Goal: Navigation & Orientation: Understand site structure

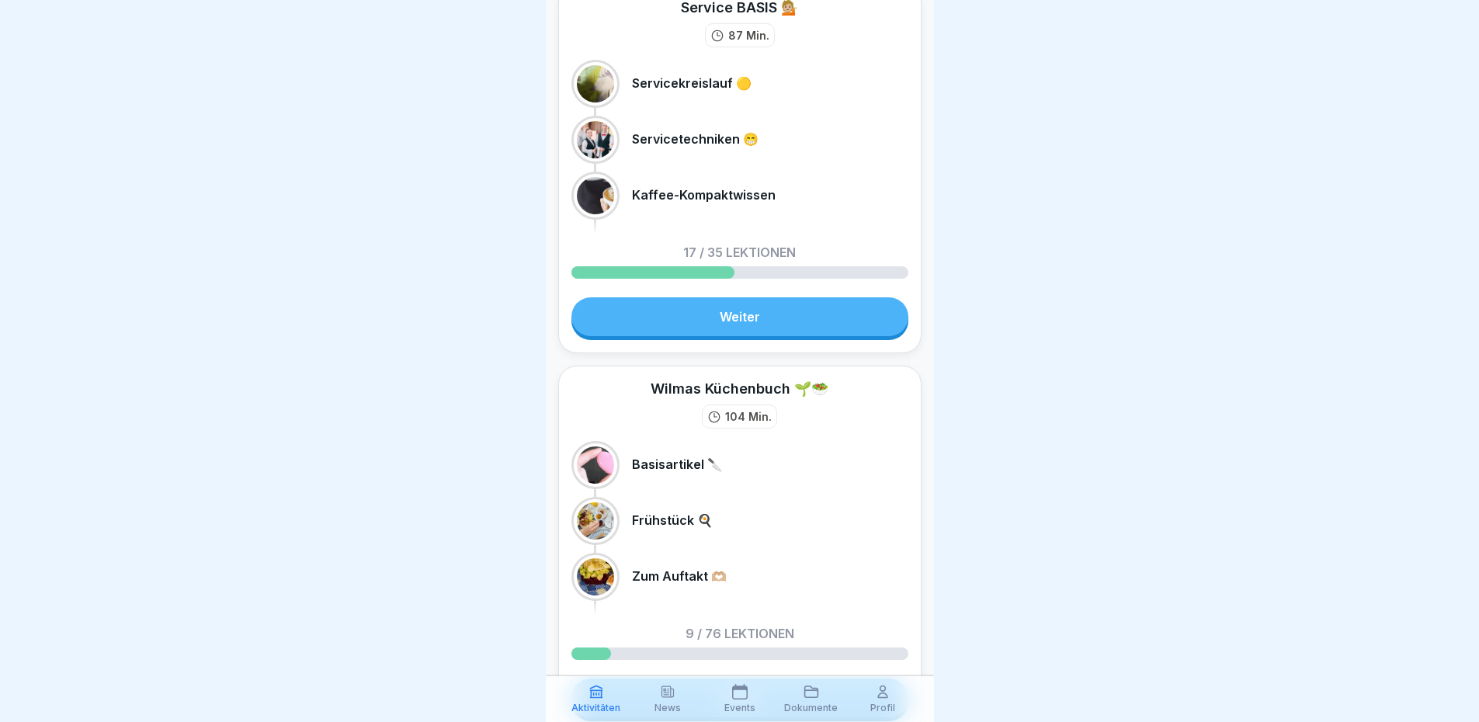
scroll to position [388, 0]
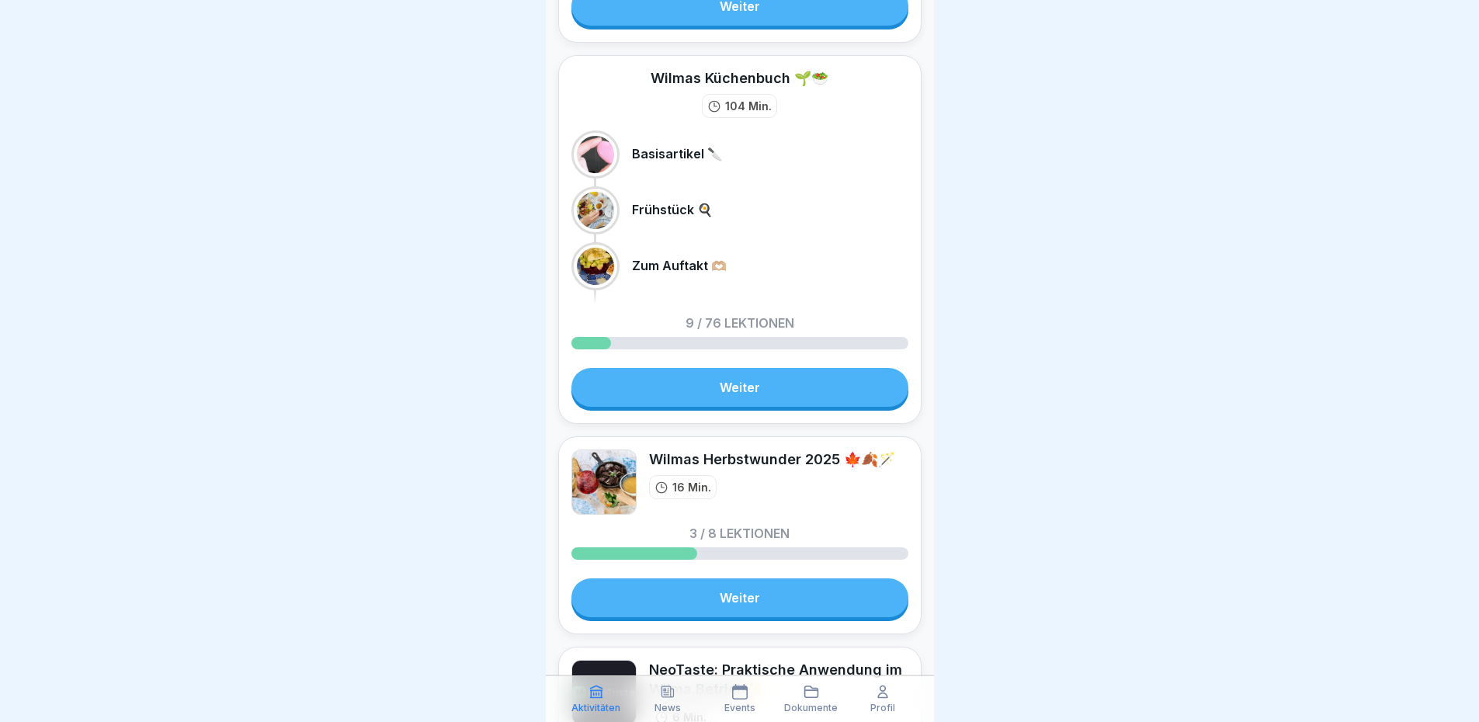
click at [802, 693] on div "Dokumente" at bounding box center [811, 698] width 64 height 29
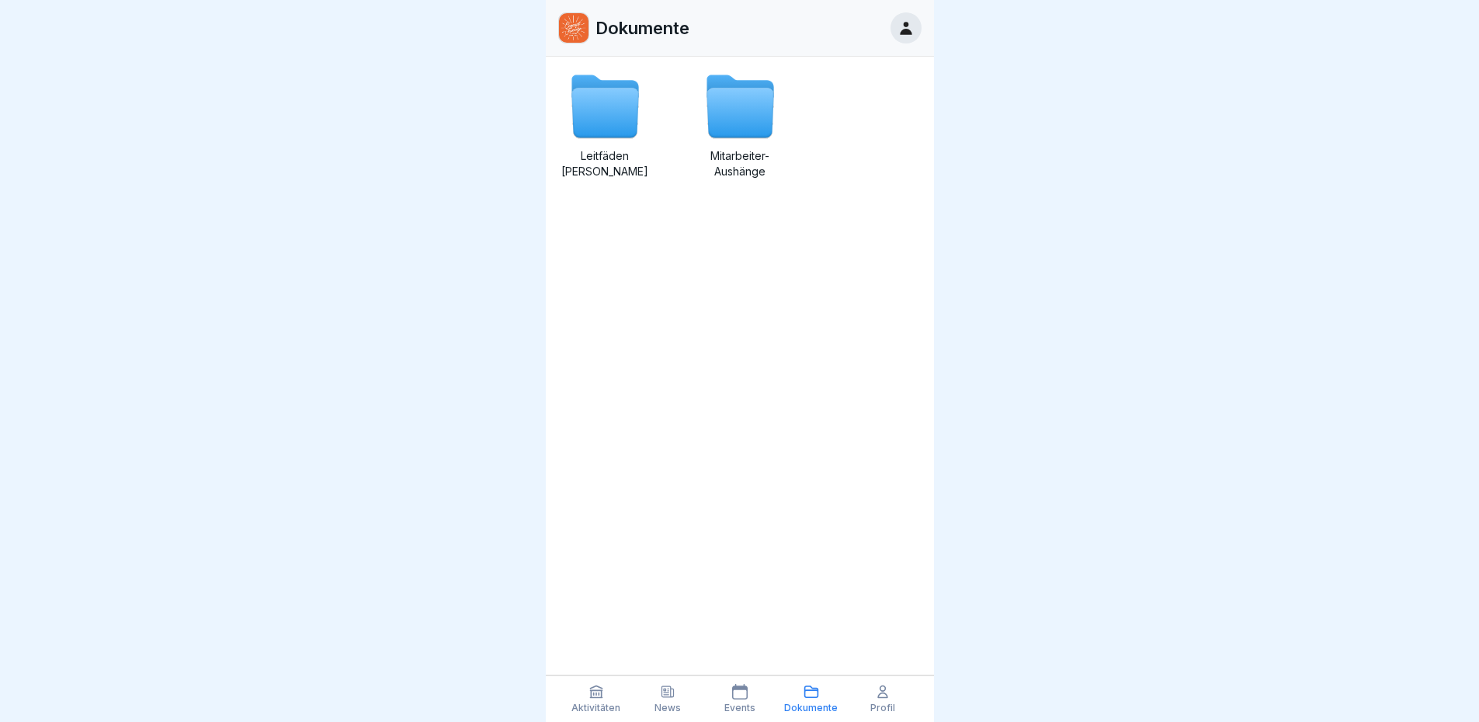
click at [726, 694] on div "Events" at bounding box center [739, 698] width 64 height 29
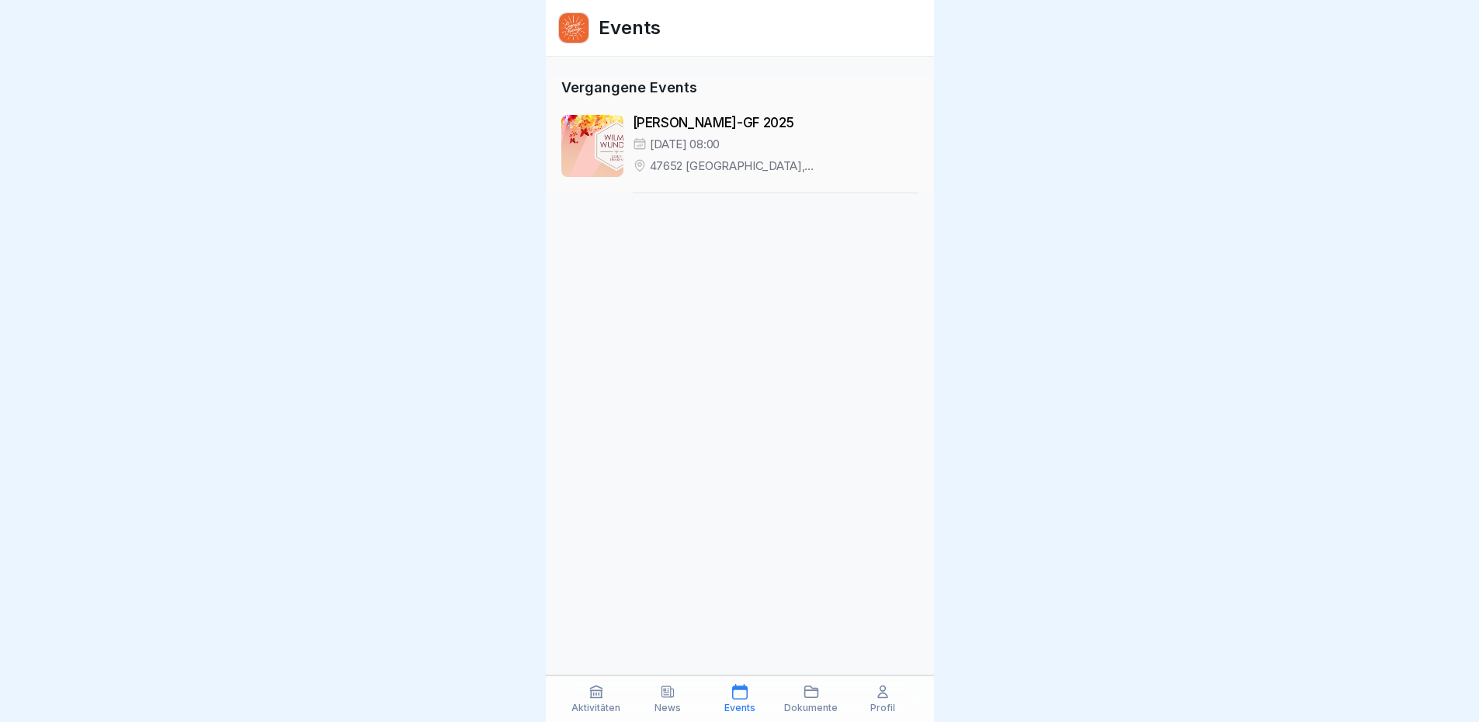
click at [682, 700] on div "News" at bounding box center [668, 698] width 64 height 29
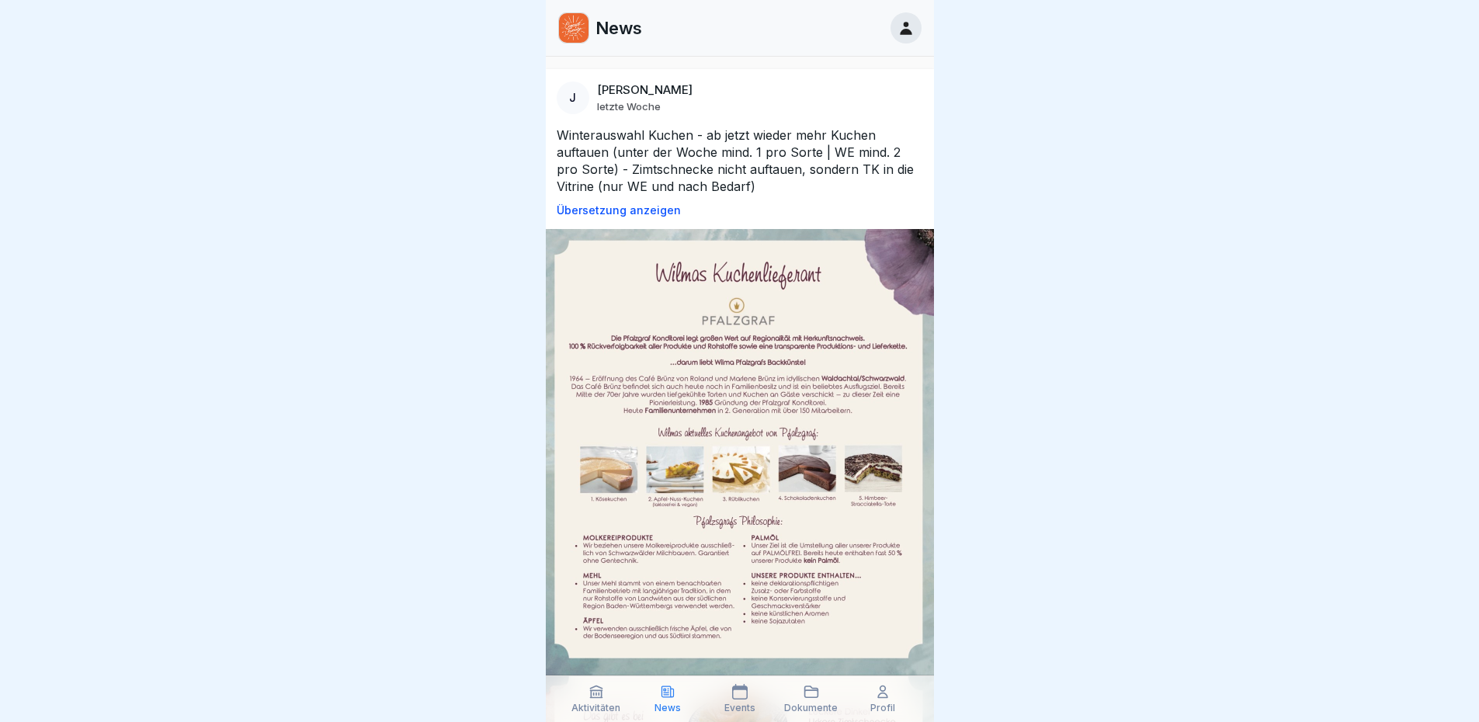
click at [879, 700] on div "Profil" at bounding box center [883, 698] width 64 height 29
click at [883, 696] on icon at bounding box center [883, 692] width 16 height 16
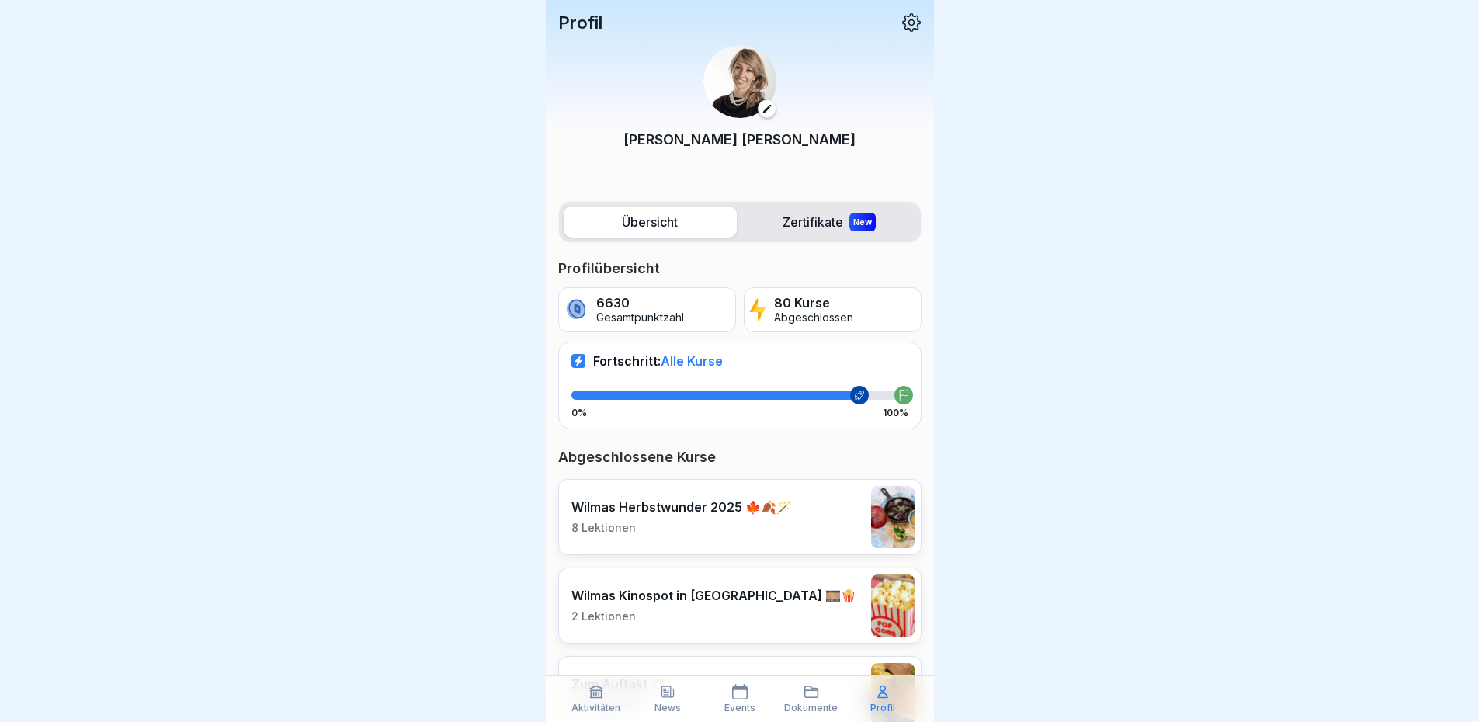
click at [667, 699] on icon at bounding box center [668, 692] width 16 height 16
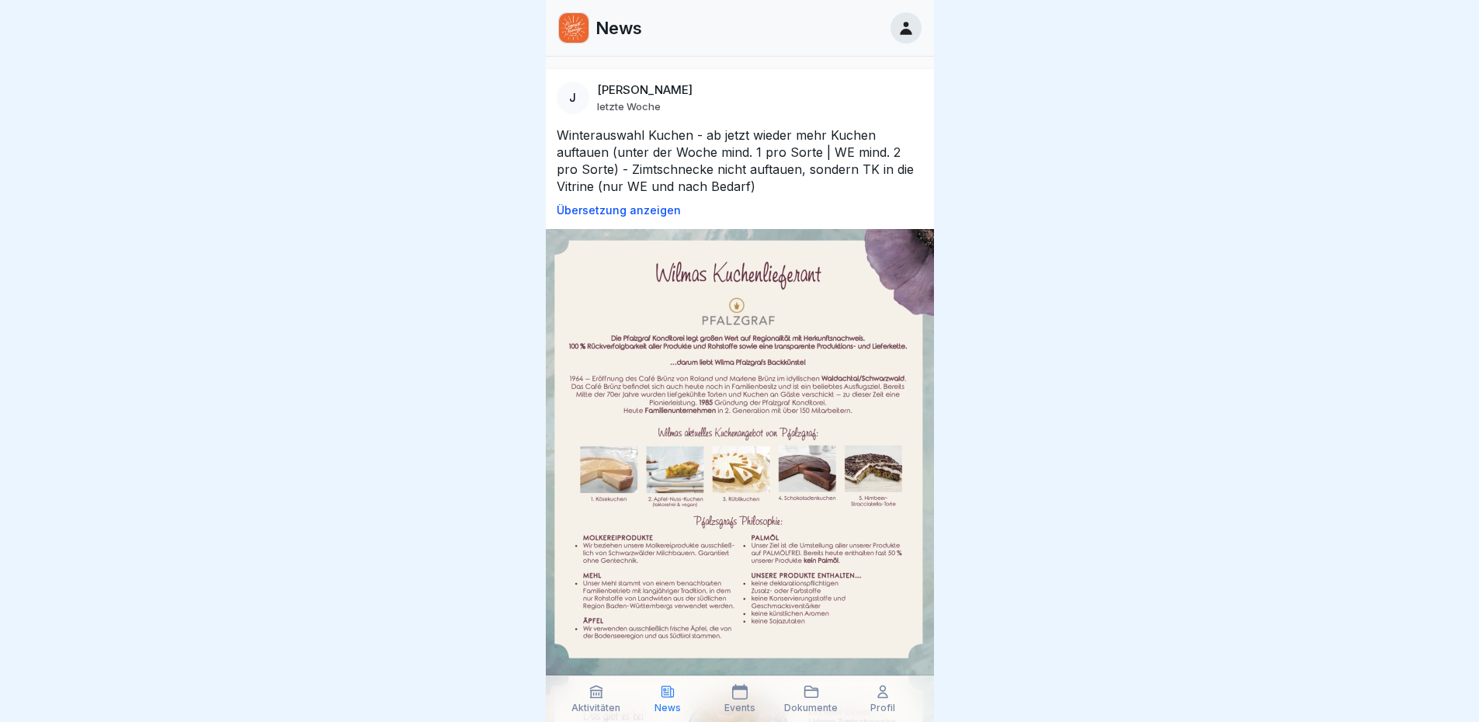
click at [602, 701] on div "Aktivitäten" at bounding box center [596, 698] width 64 height 29
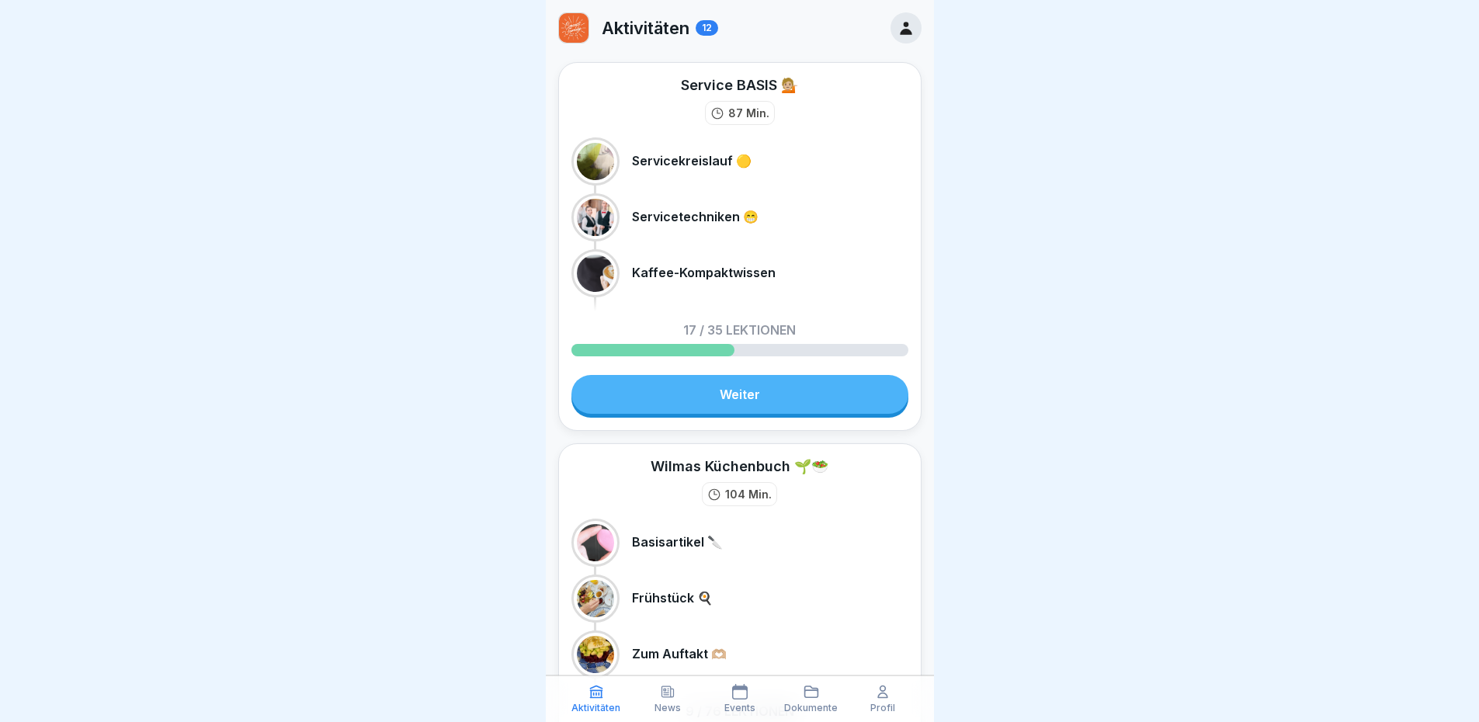
click at [890, 24] on div at bounding box center [905, 27] width 31 height 31
click at [897, 27] on icon at bounding box center [905, 27] width 17 height 17
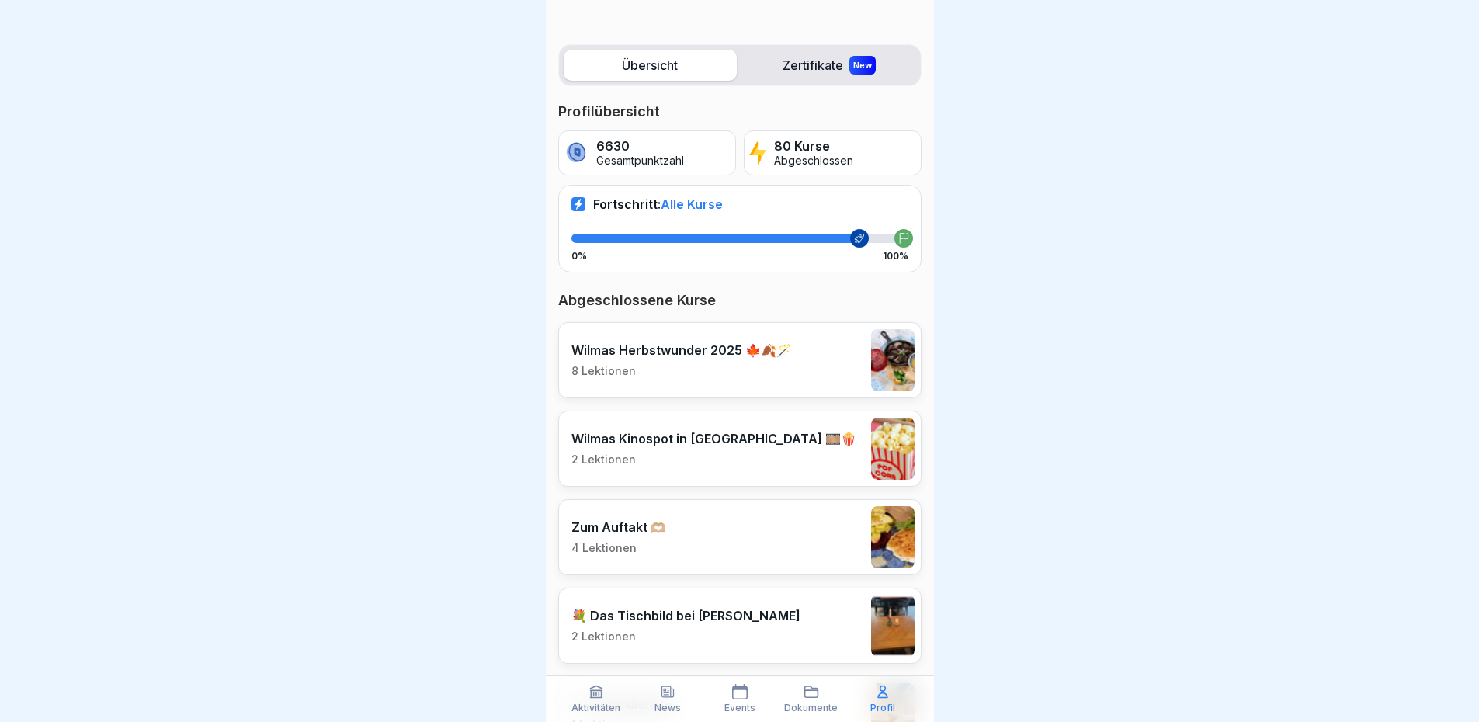
scroll to position [388, 0]
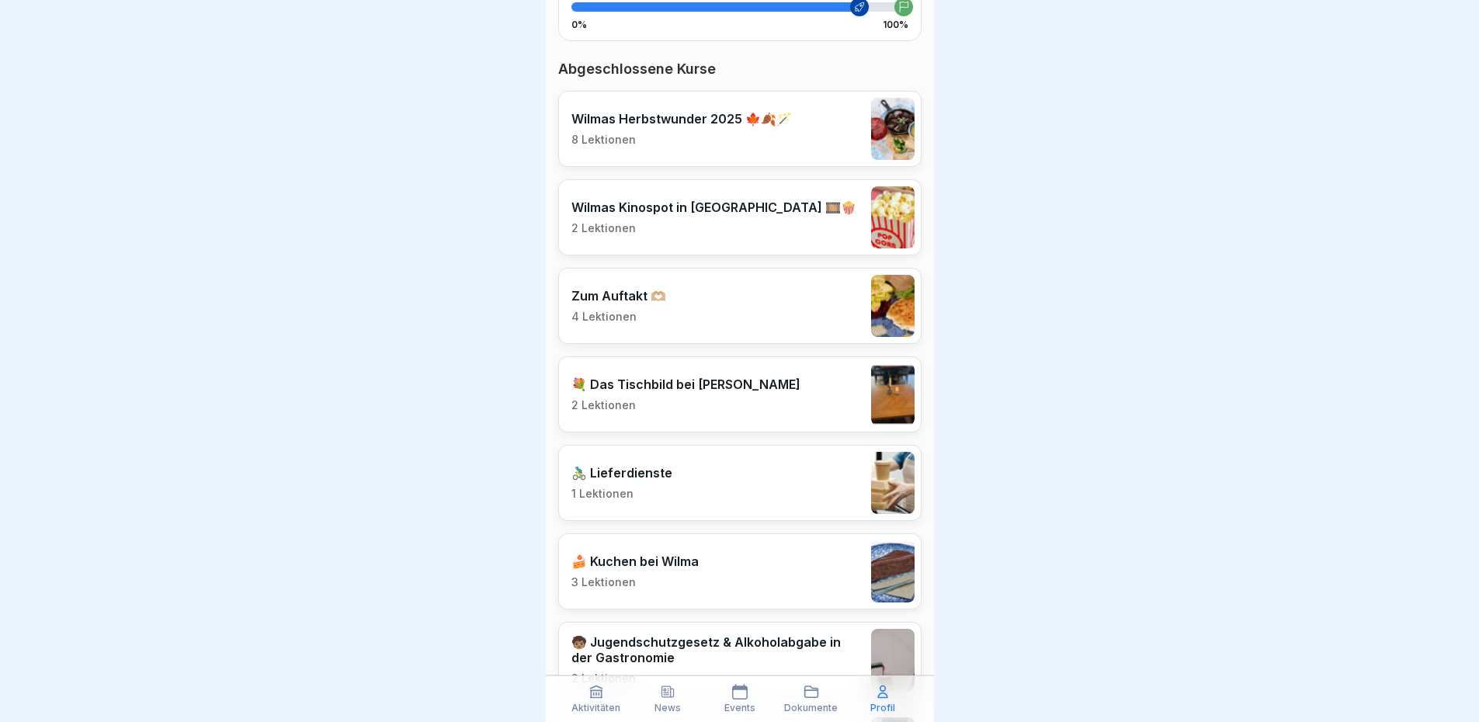
click at [740, 699] on div "Events" at bounding box center [739, 698] width 64 height 29
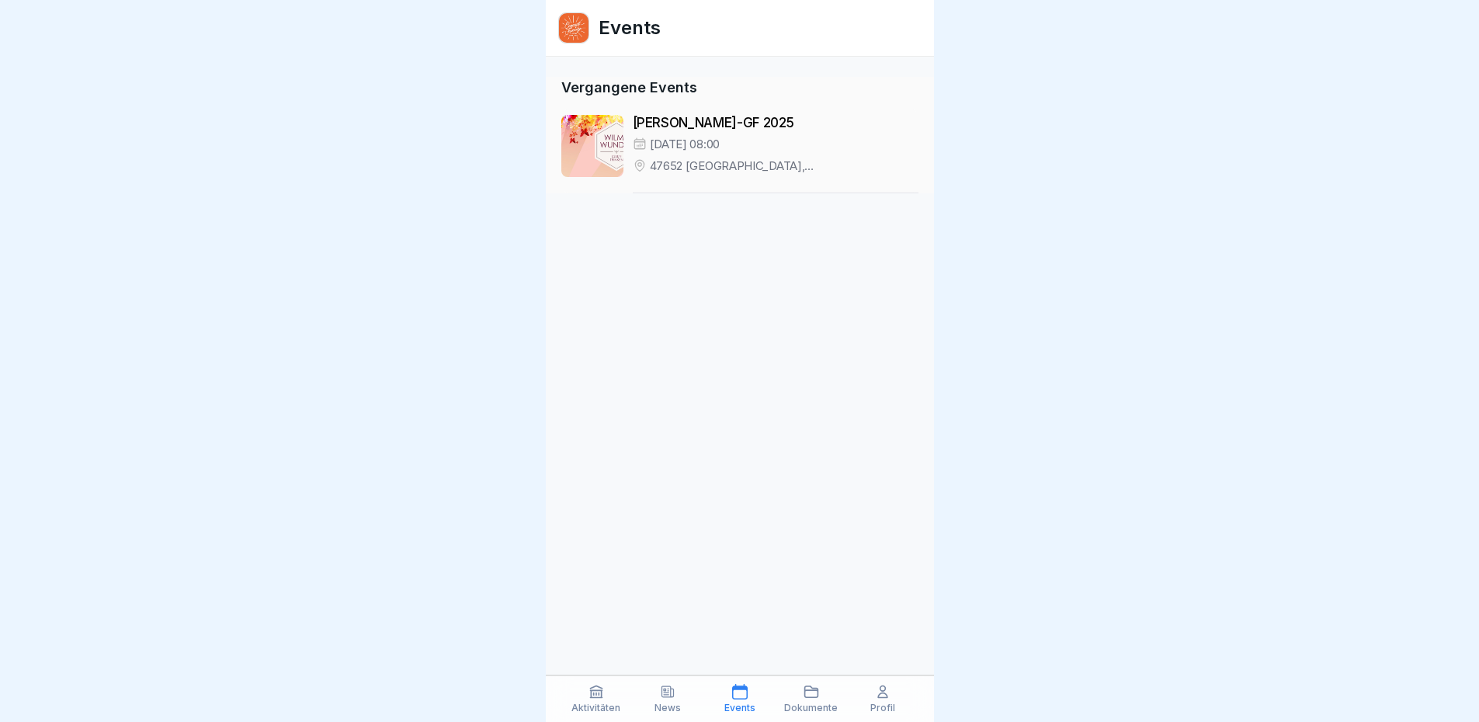
click at [808, 696] on icon at bounding box center [811, 692] width 16 height 16
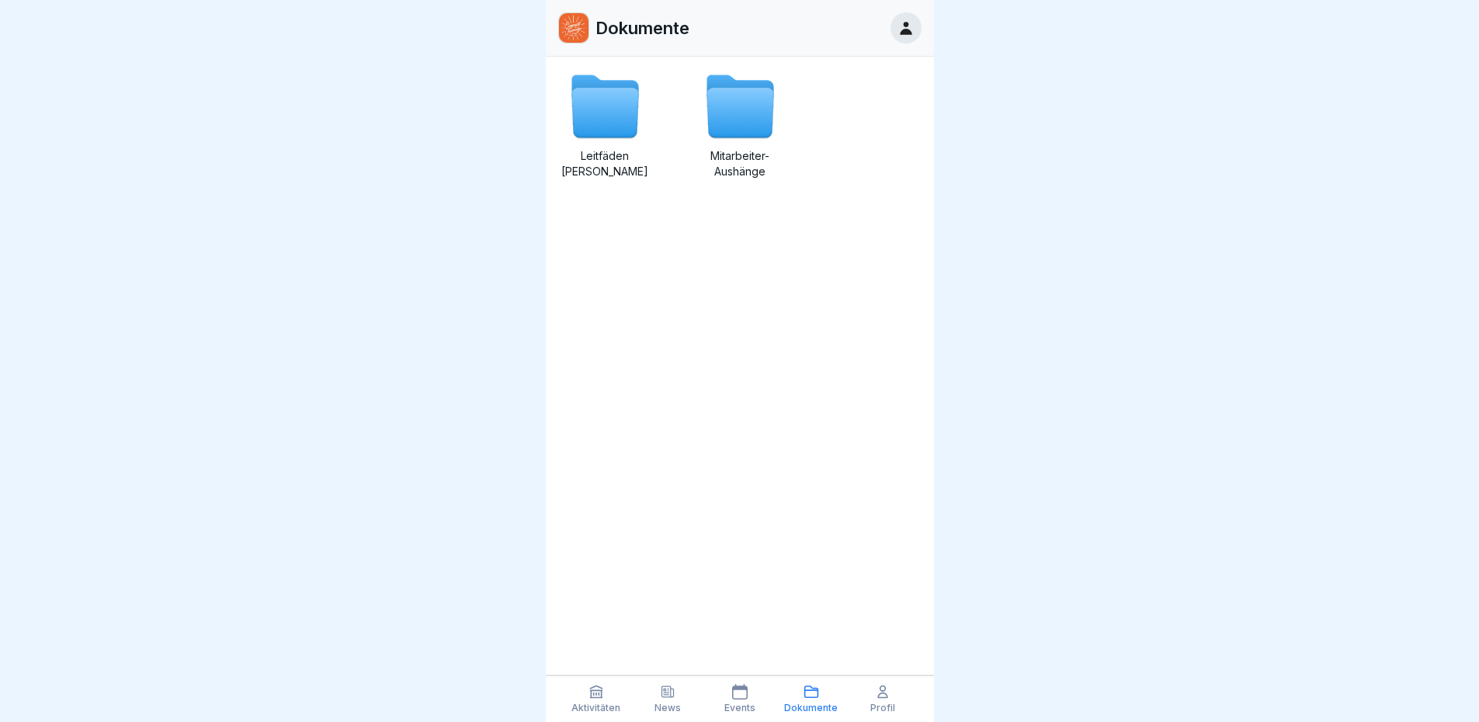
click at [730, 113] on icon at bounding box center [739, 113] width 67 height 50
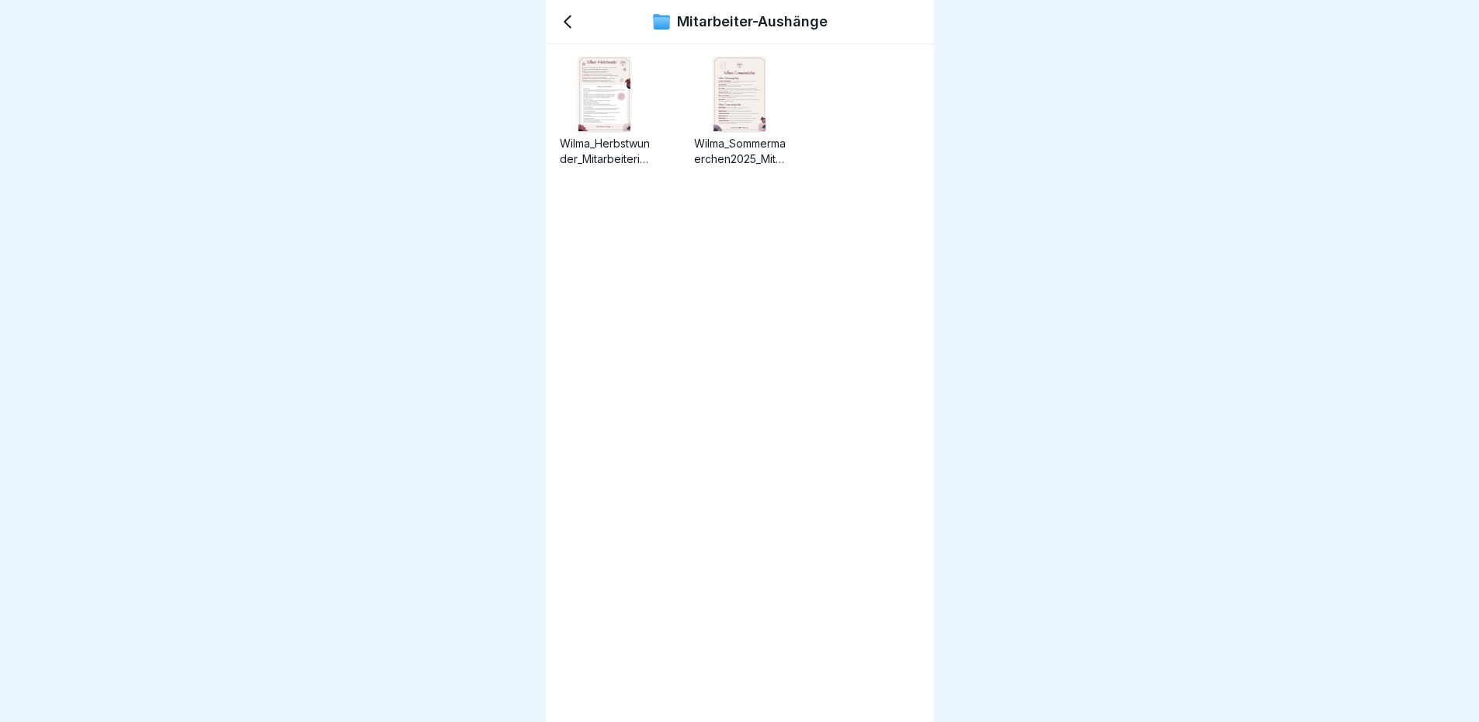
click at [560, 19] on icon at bounding box center [567, 21] width 19 height 19
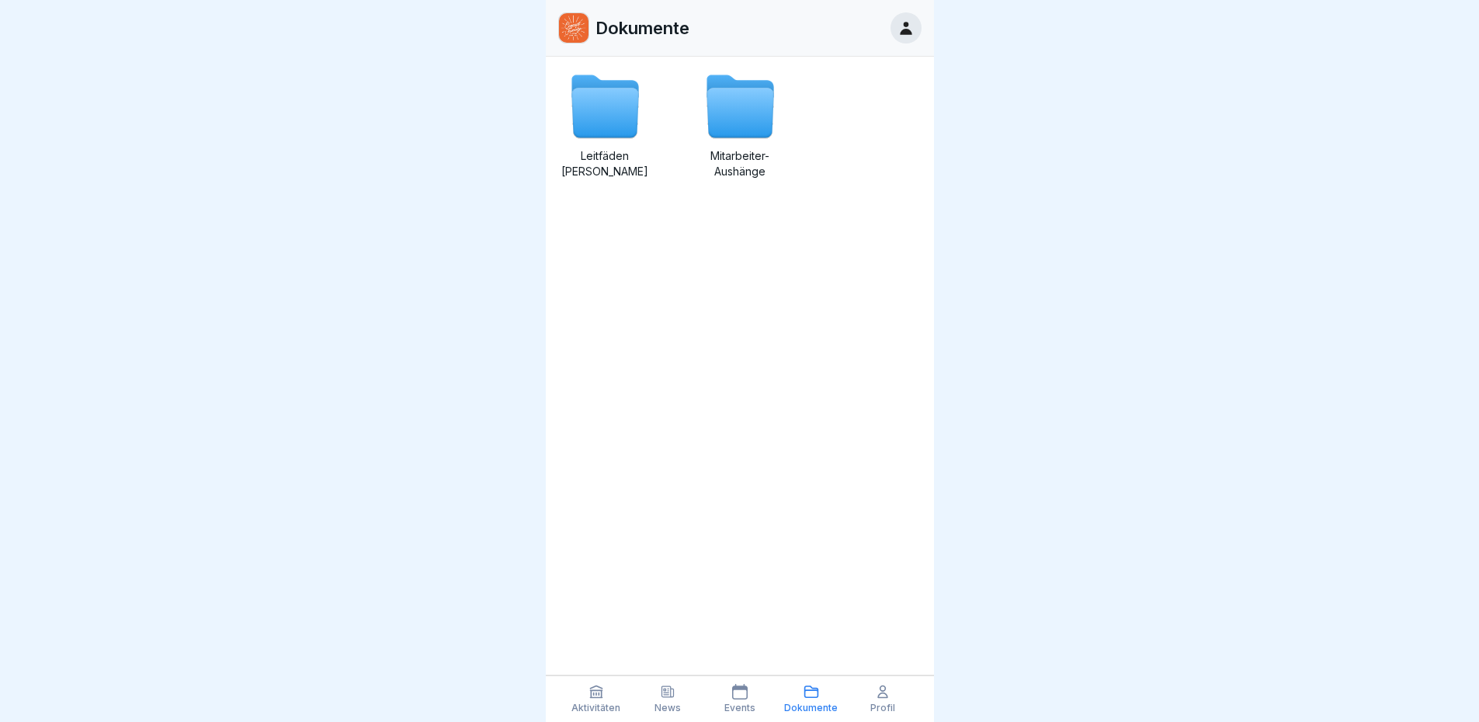
click at [608, 701] on div "Aktivitäten" at bounding box center [596, 698] width 64 height 29
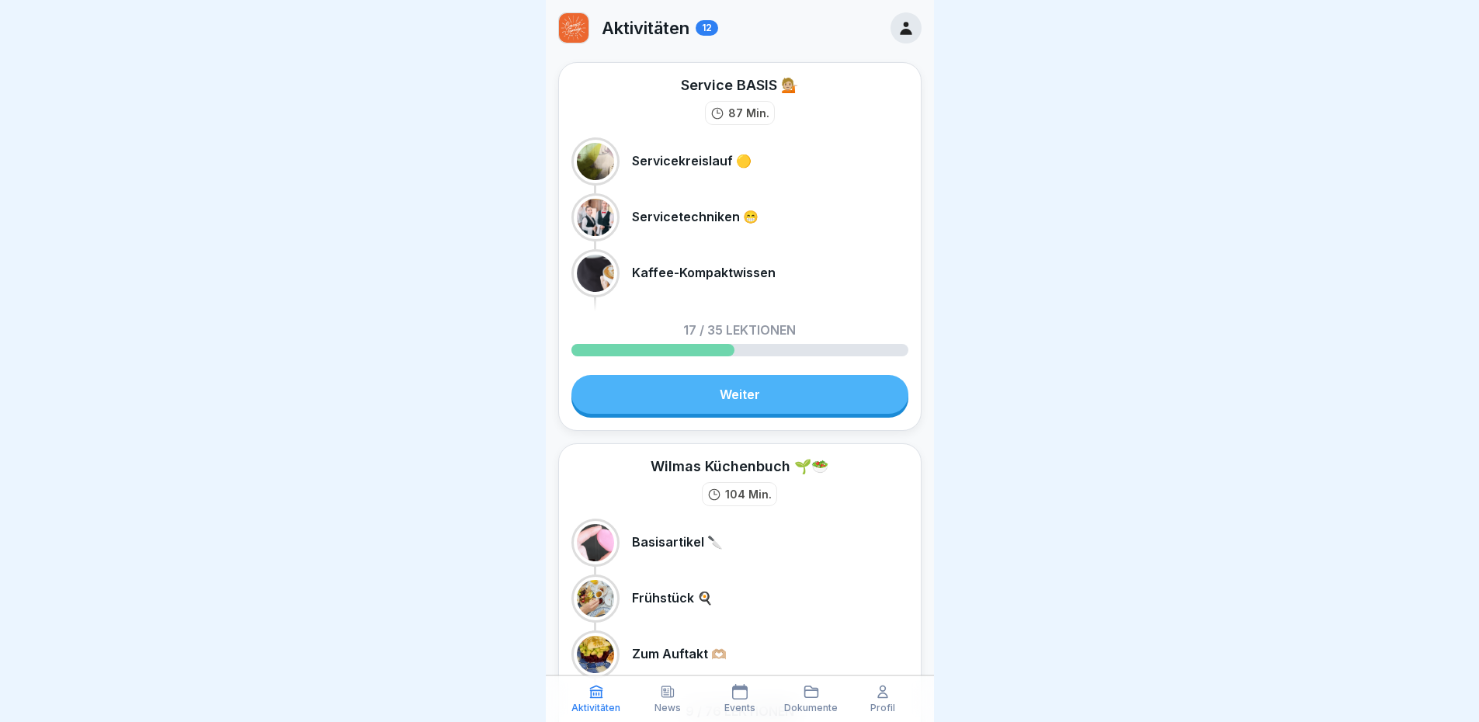
click at [651, 465] on div "Wilmas Küchenbuch 🌱🥗" at bounding box center [740, 465] width 178 height 19
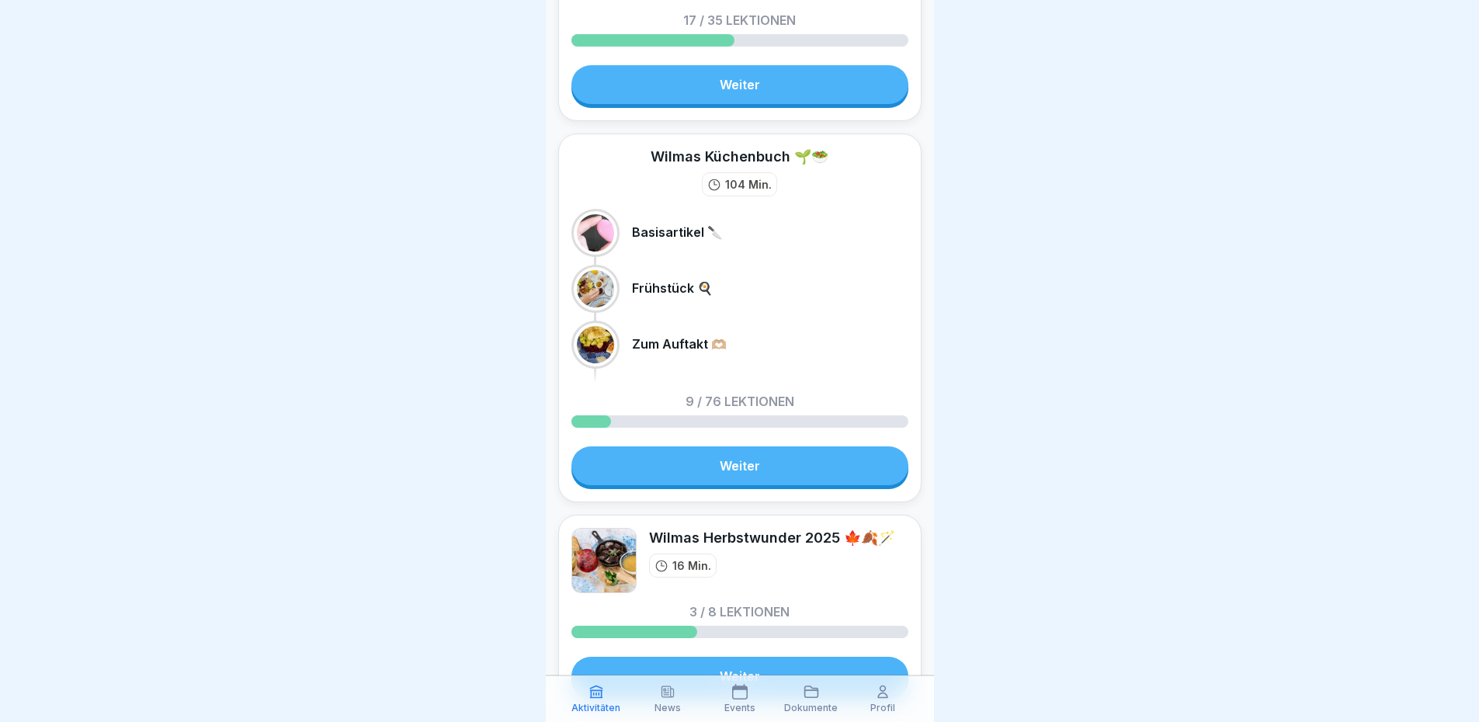
scroll to position [311, 0]
click at [665, 470] on link "Weiter" at bounding box center [739, 465] width 337 height 39
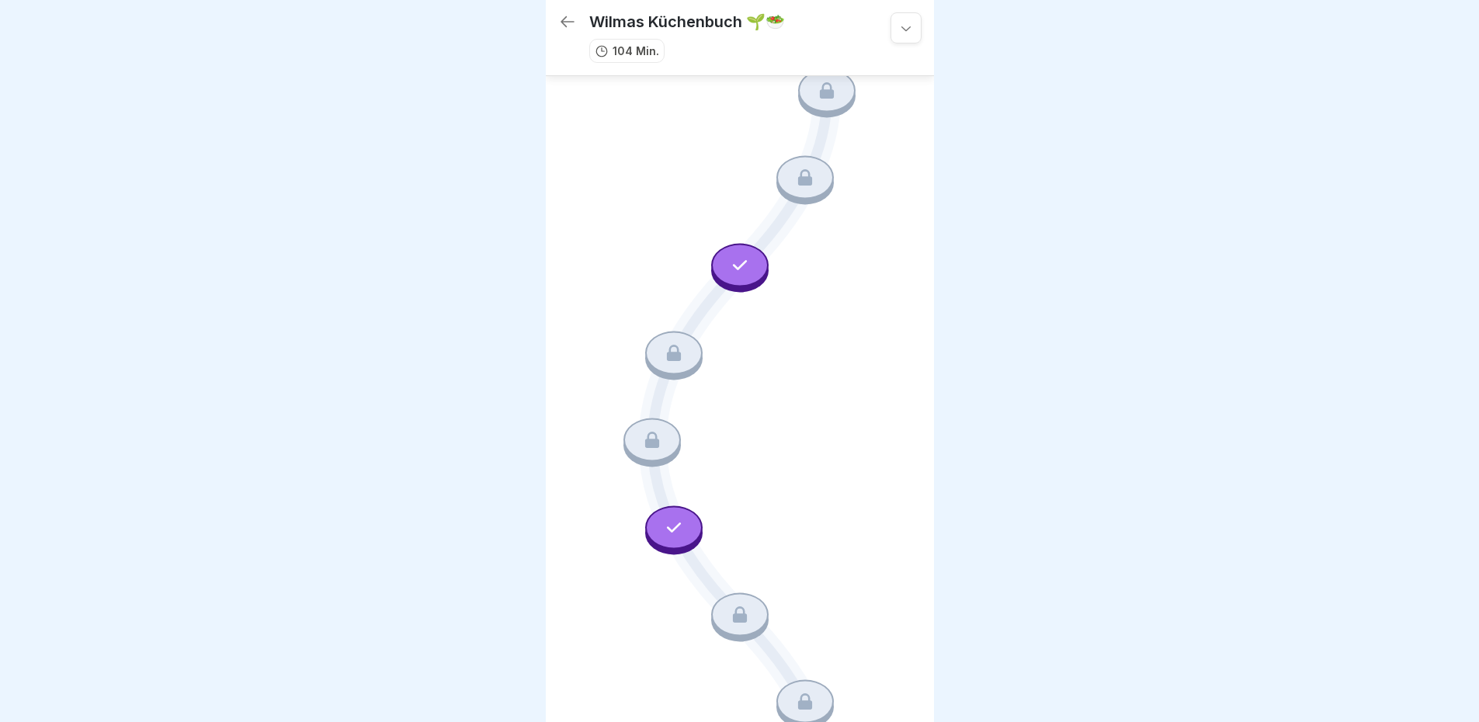
scroll to position [1087, 0]
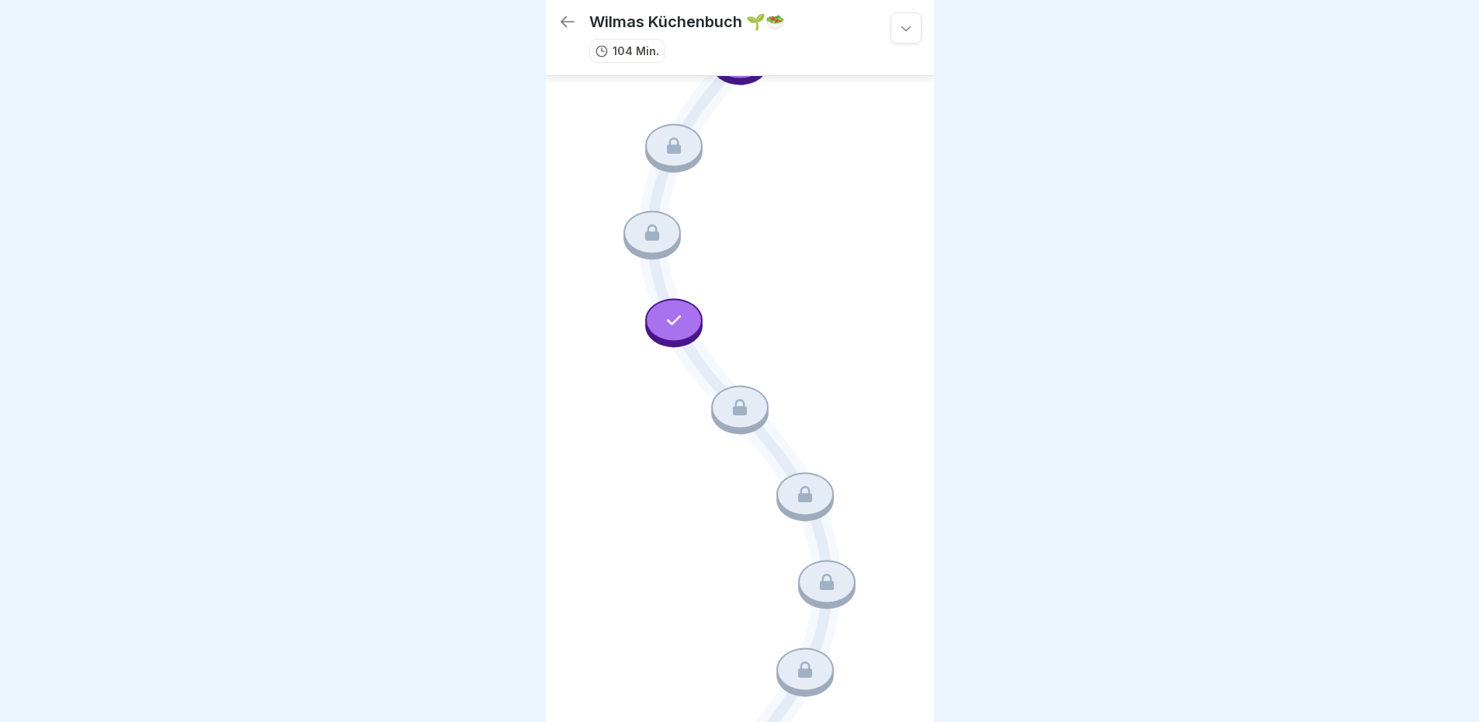
click at [898, 29] on icon at bounding box center [906, 28] width 16 height 16
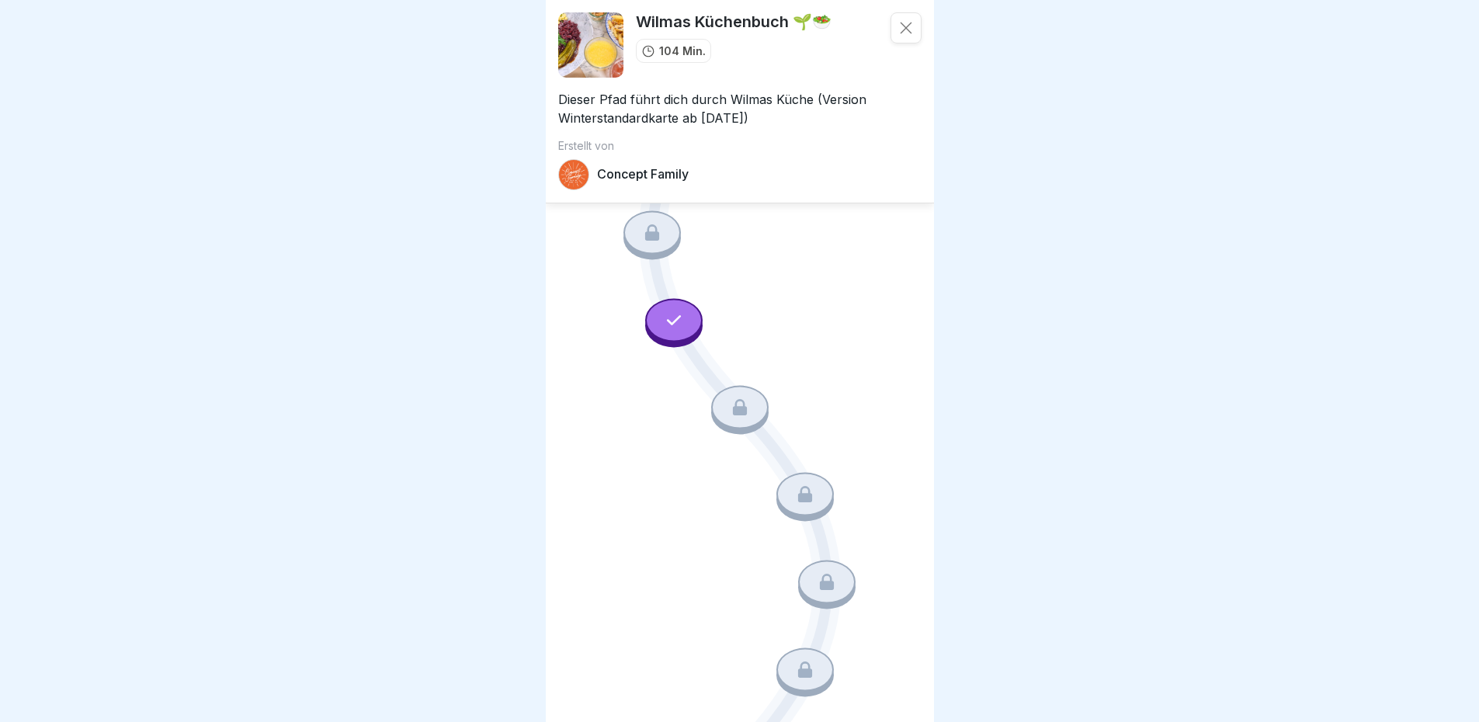
click at [890, 21] on div at bounding box center [905, 27] width 31 height 31
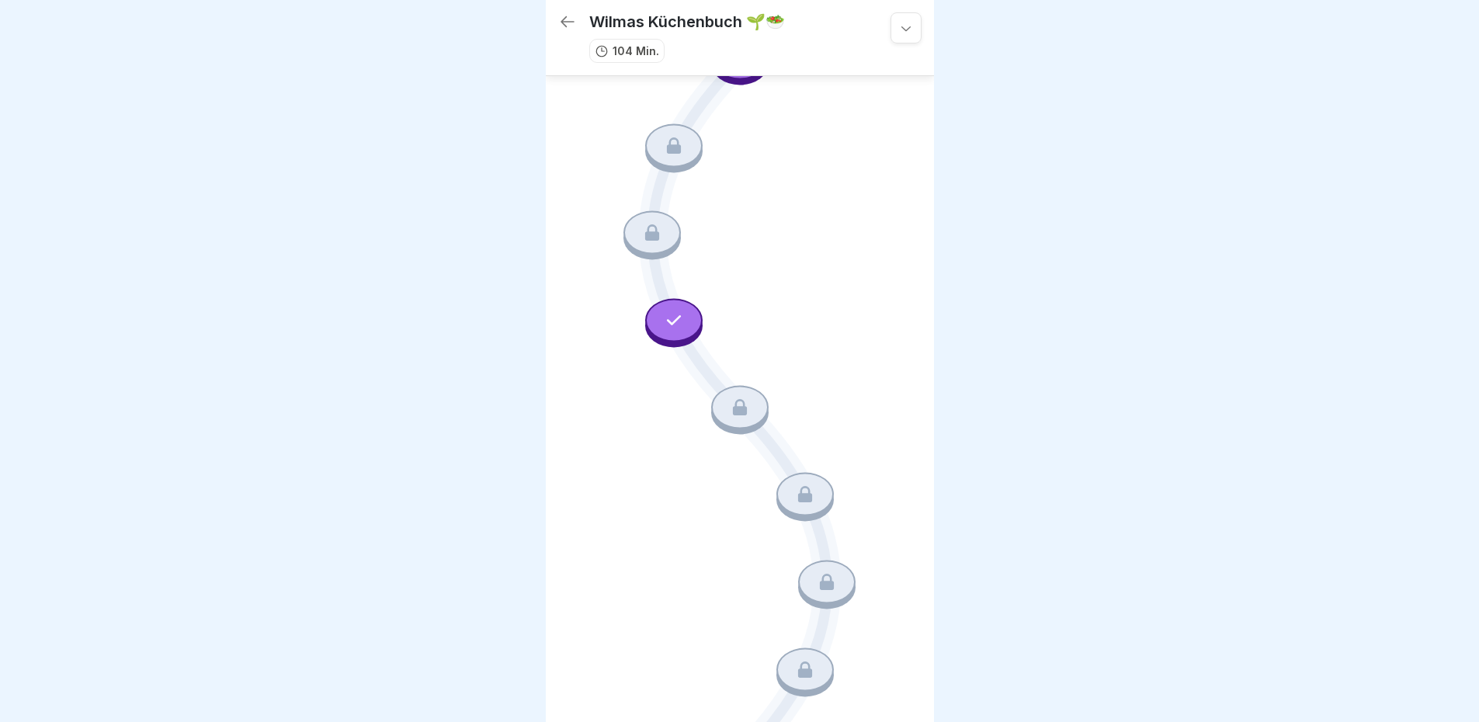
click at [558, 26] on icon at bounding box center [567, 21] width 19 height 19
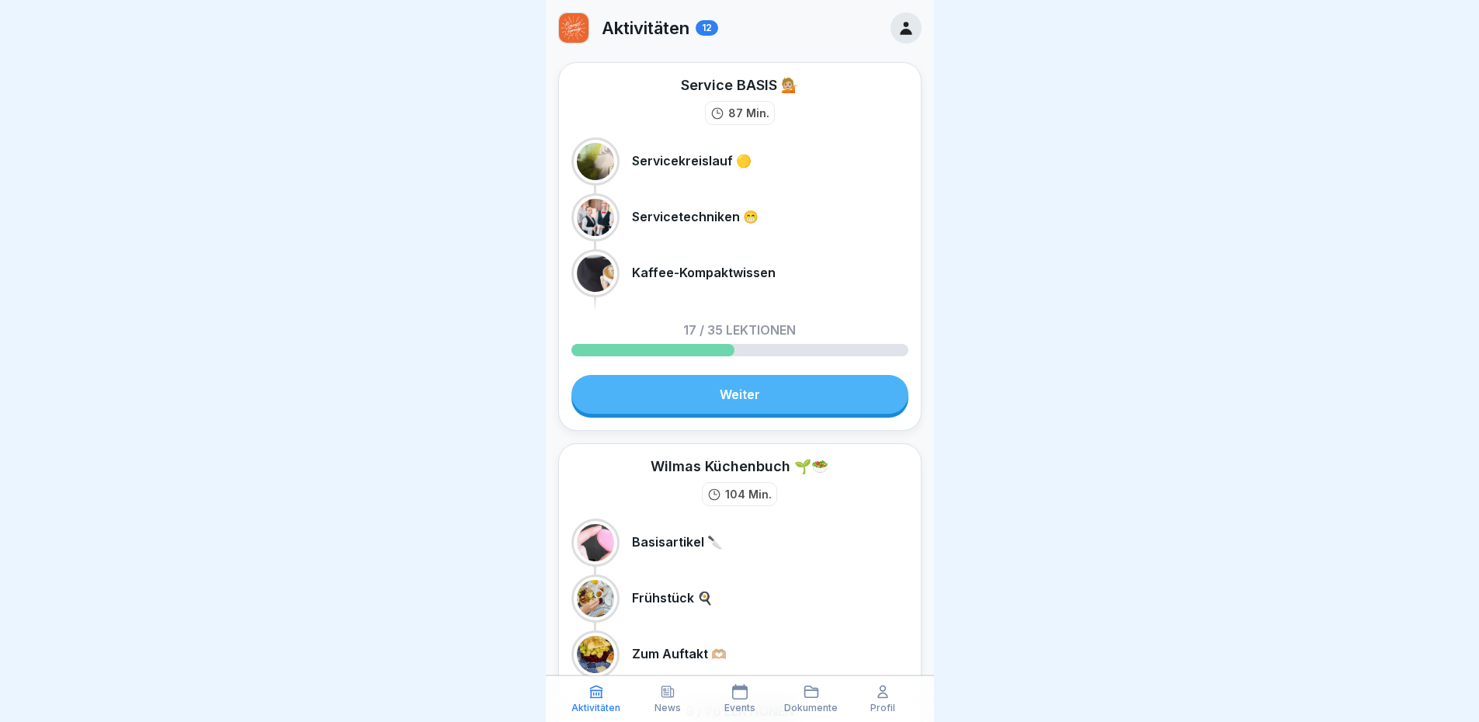
click at [668, 694] on icon at bounding box center [668, 692] width 16 height 16
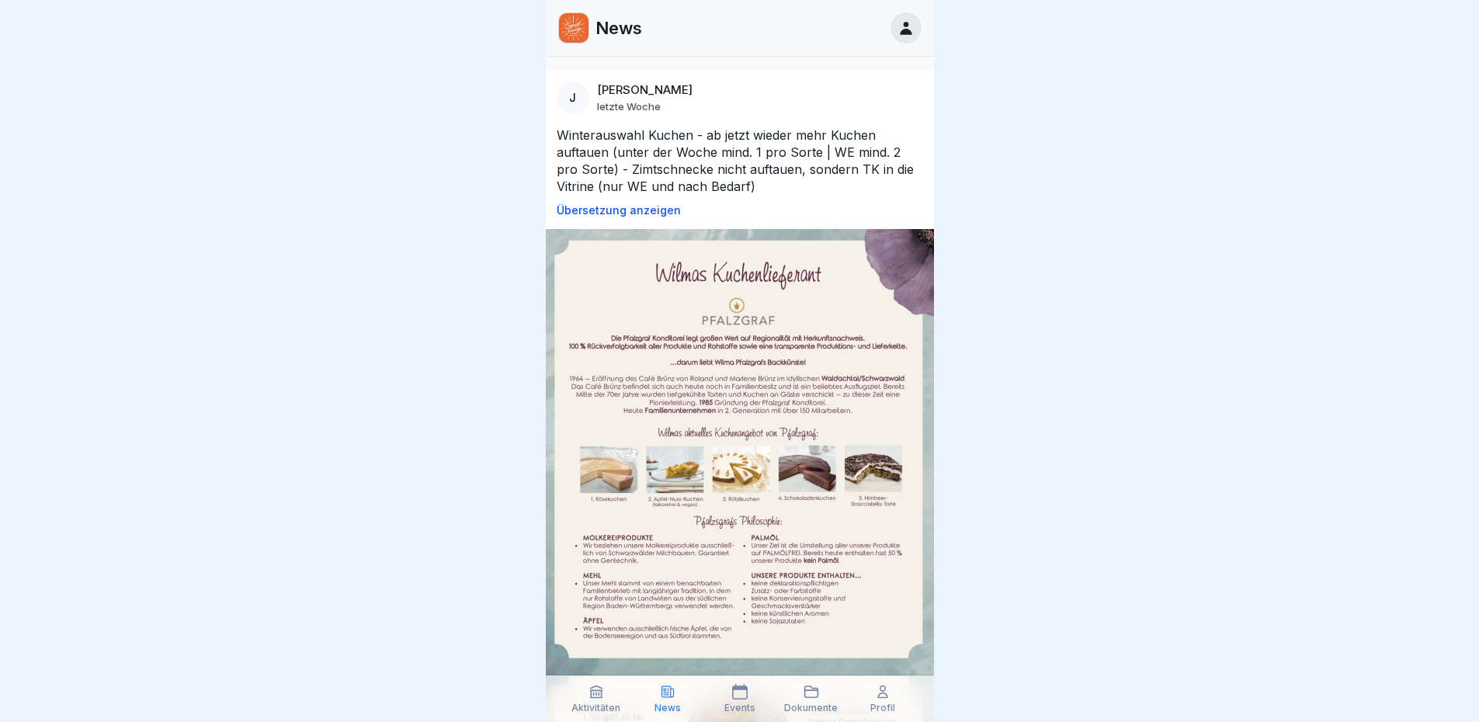
click at [714, 706] on div "Events" at bounding box center [739, 698] width 64 height 29
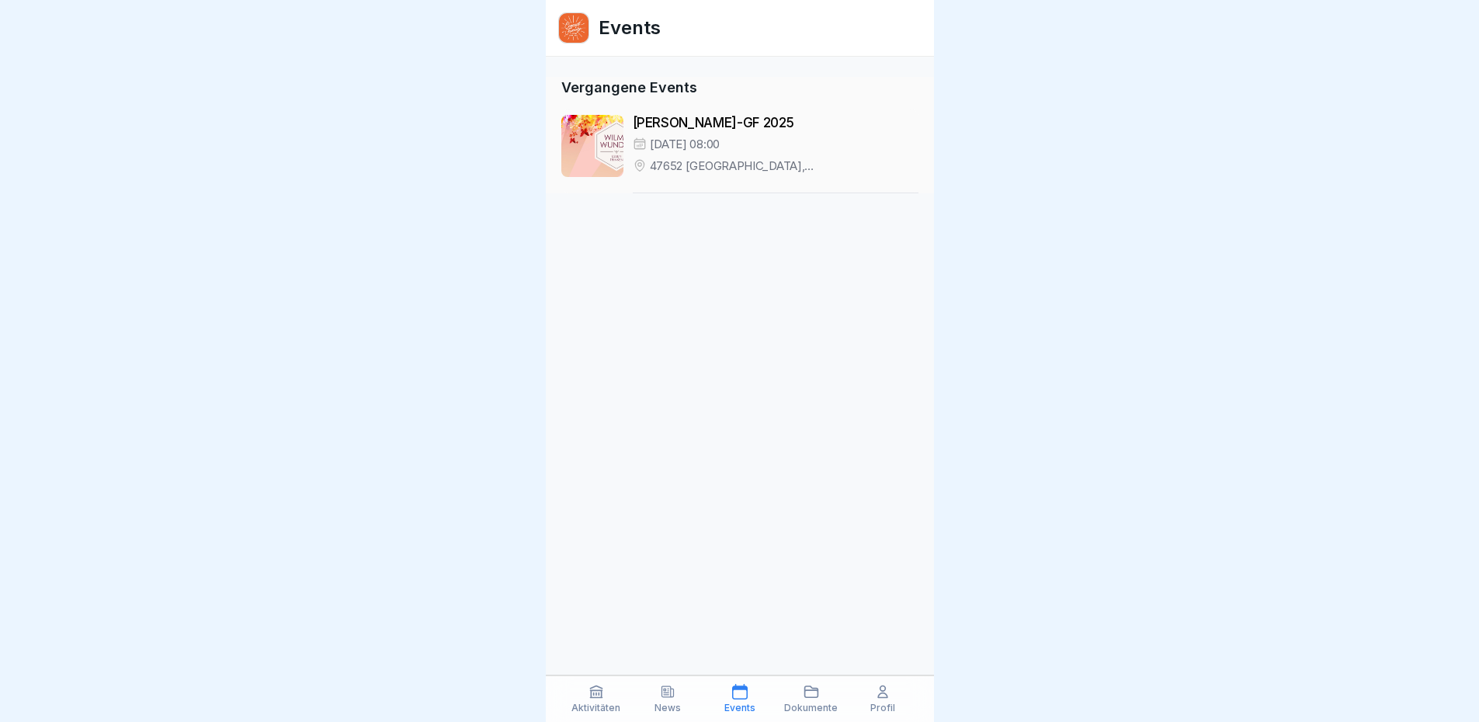
click at [817, 690] on icon at bounding box center [811, 691] width 13 height 11
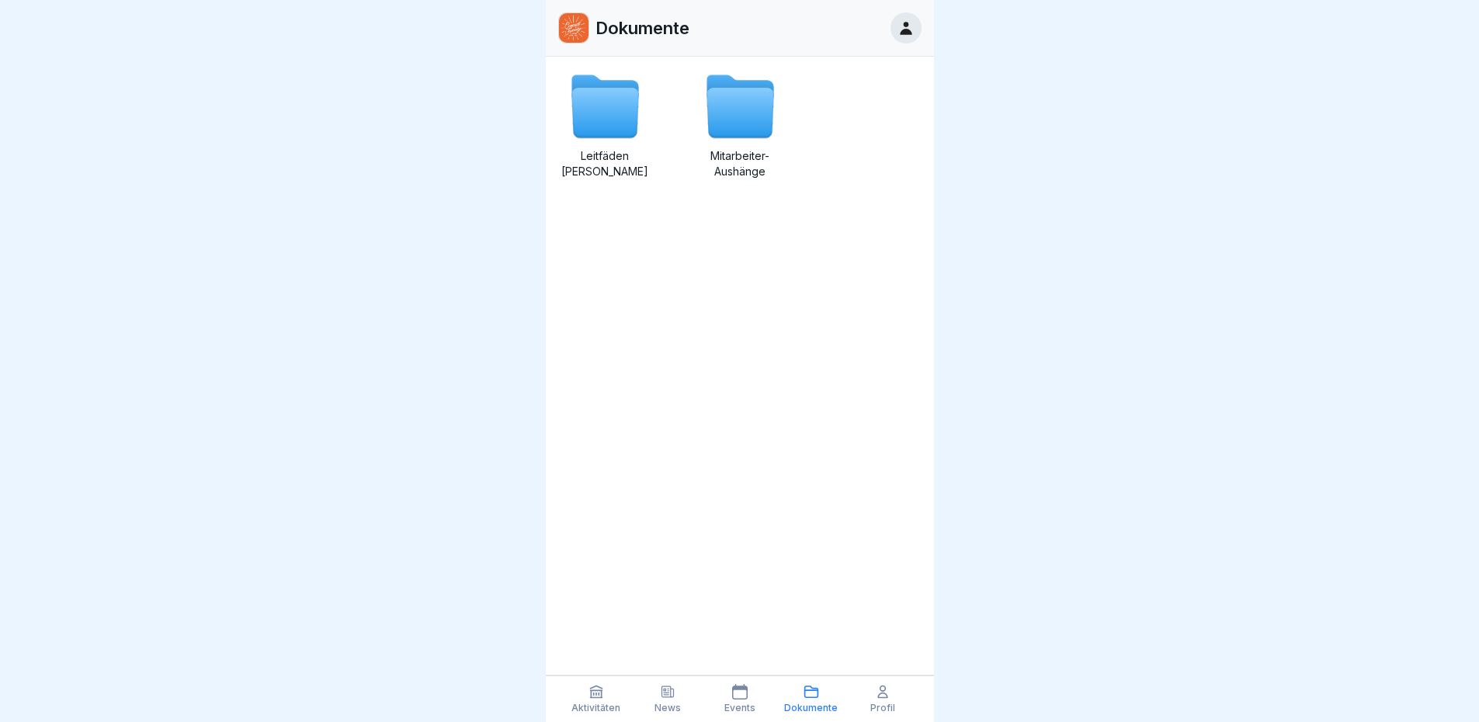
click at [881, 684] on icon at bounding box center [883, 692] width 16 height 16
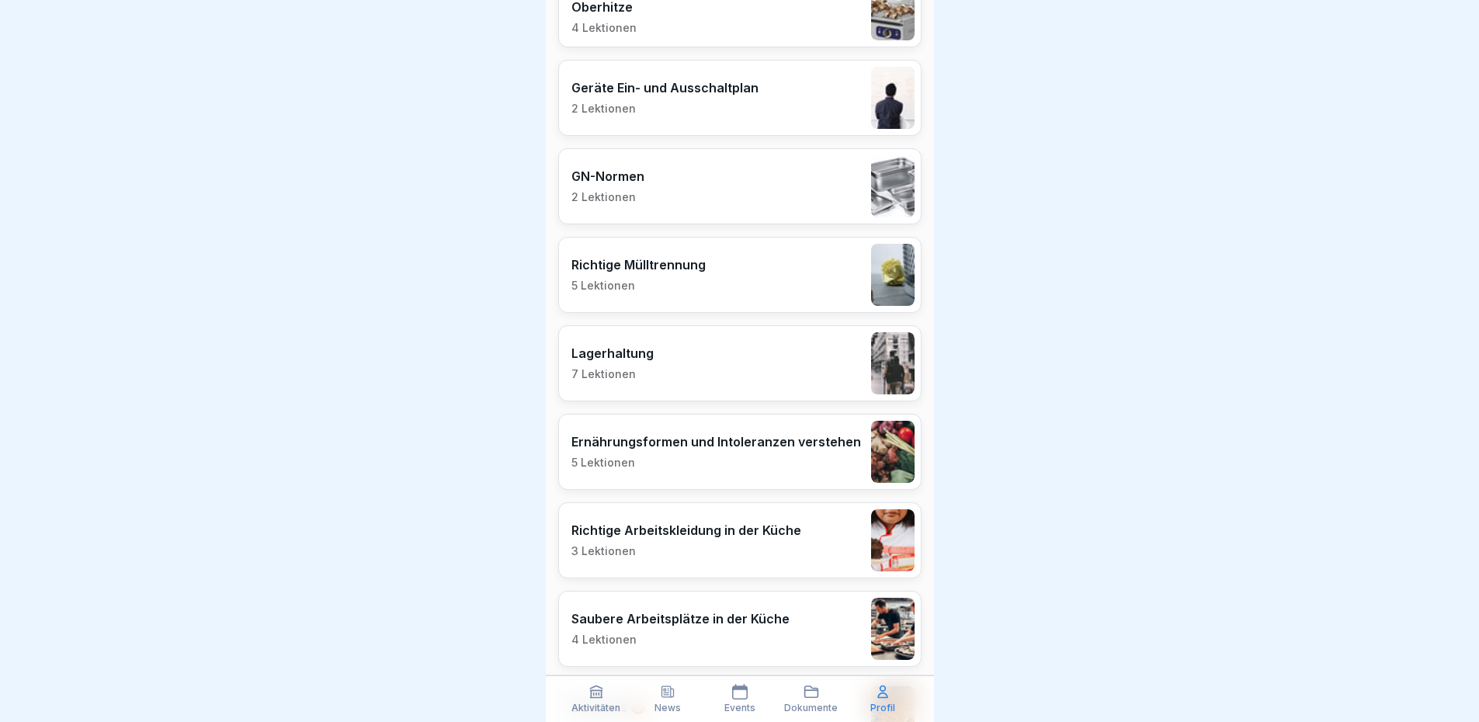
scroll to position [1702, 0]
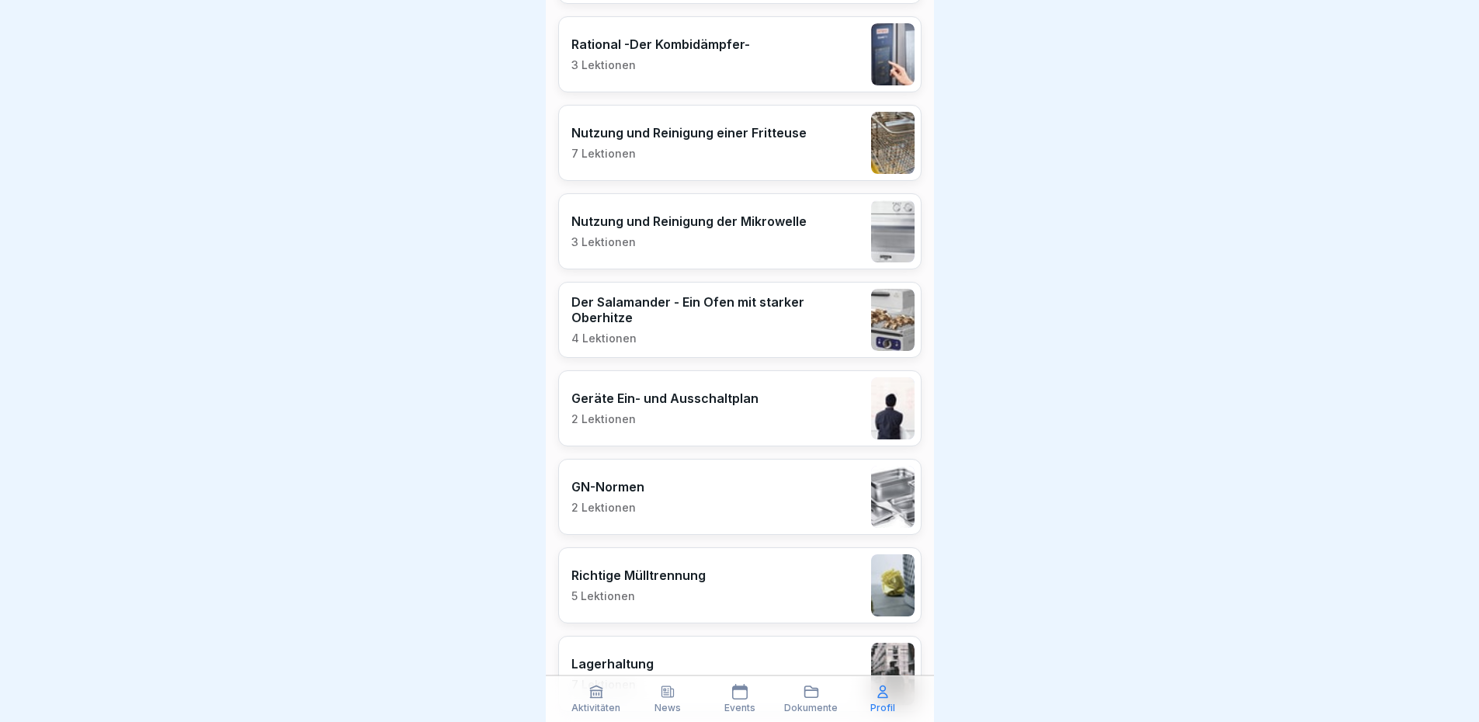
click at [777, 426] on div "Geräte Ein- und Ausschaltplan 2 Lektionen" at bounding box center [739, 408] width 363 height 76
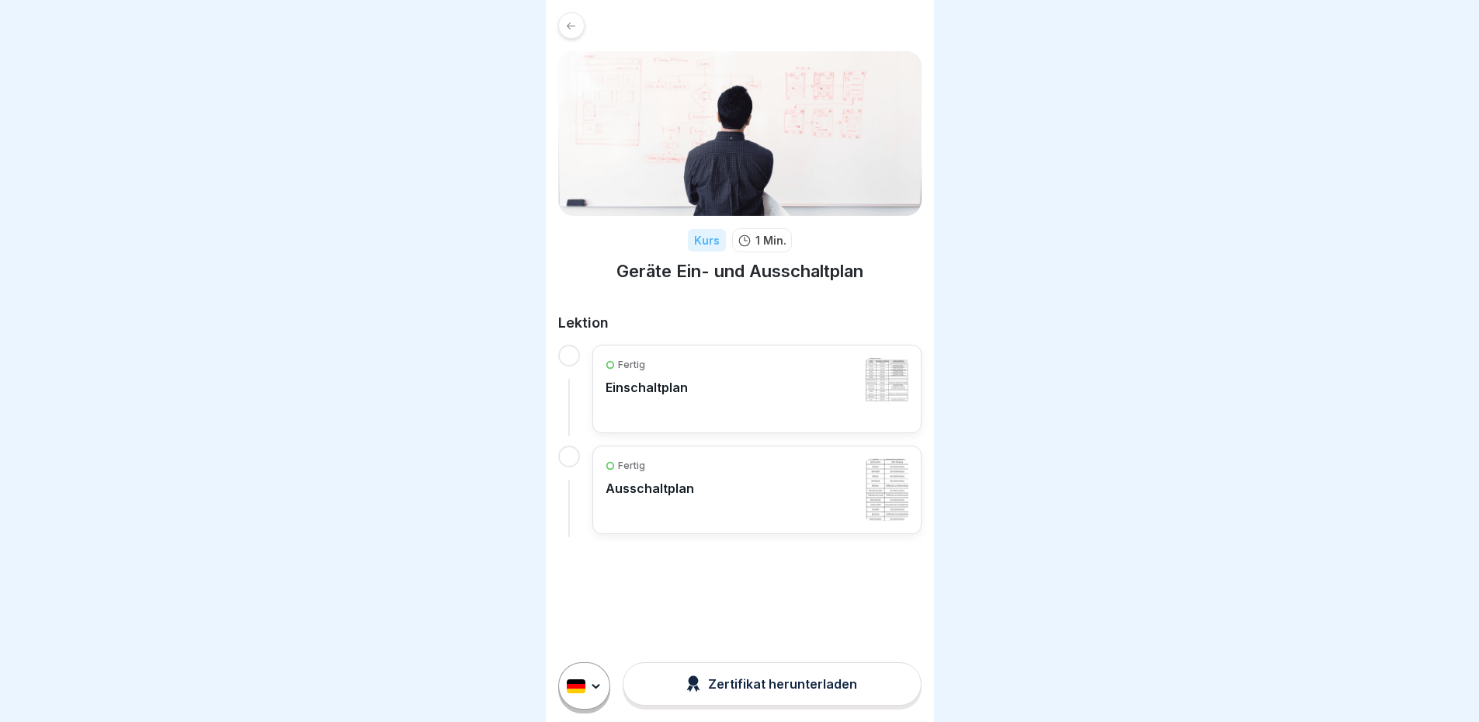
click at [572, 29] on icon at bounding box center [571, 26] width 12 height 12
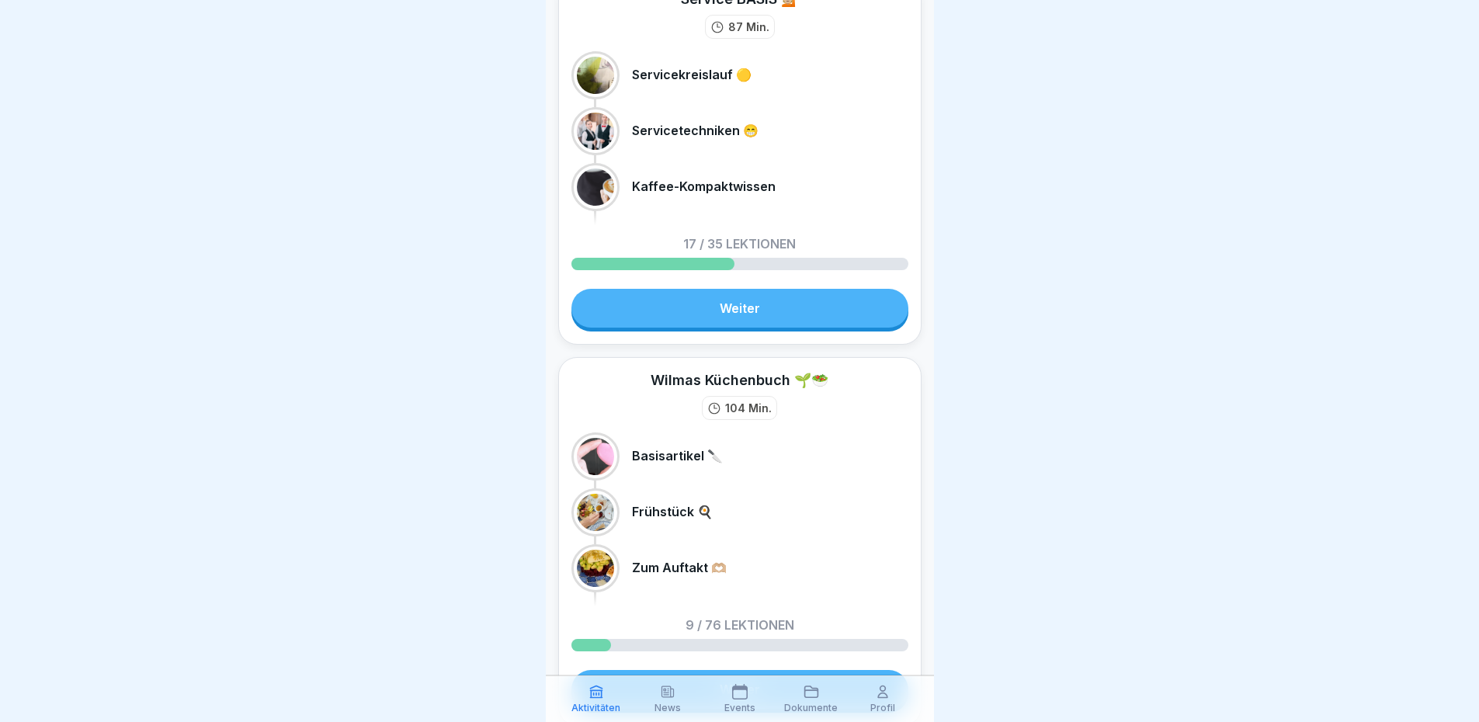
scroll to position [155, 0]
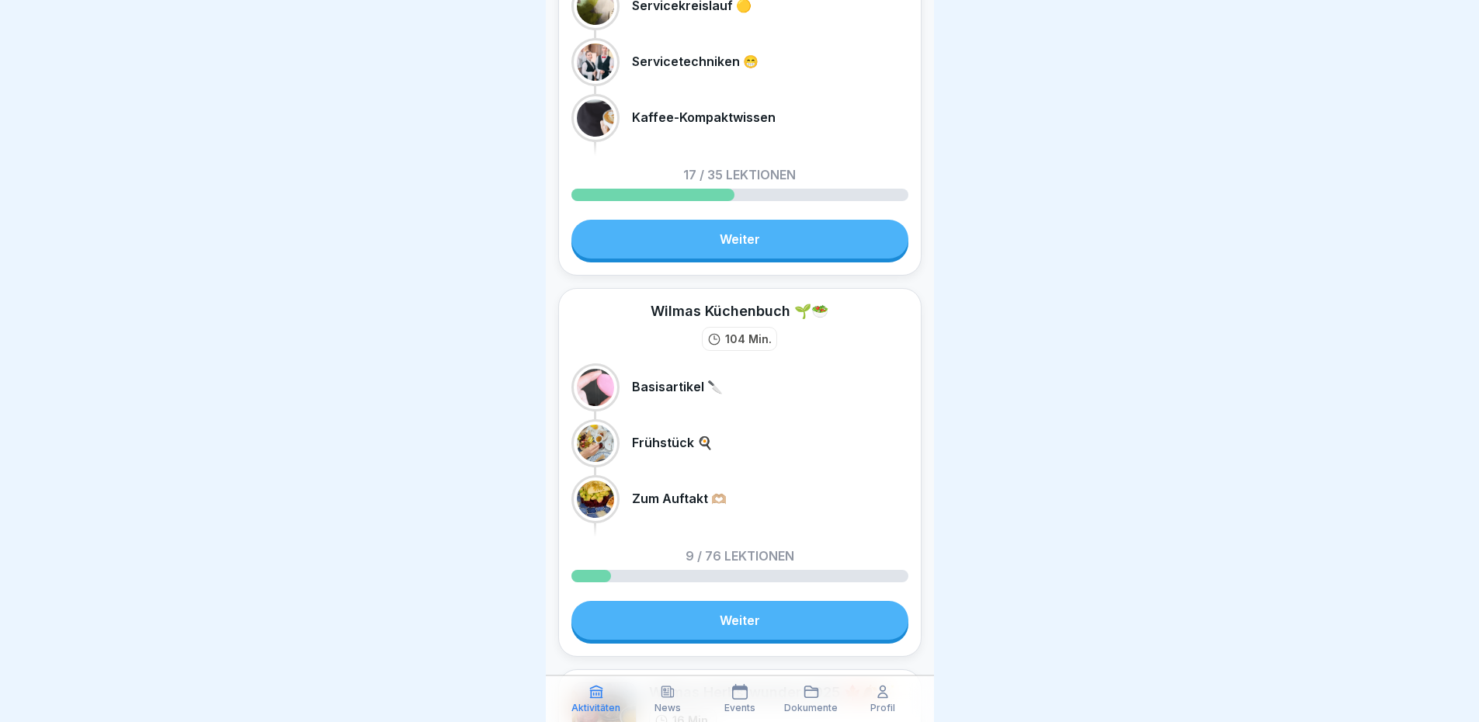
click at [872, 695] on div "Profil" at bounding box center [883, 698] width 64 height 29
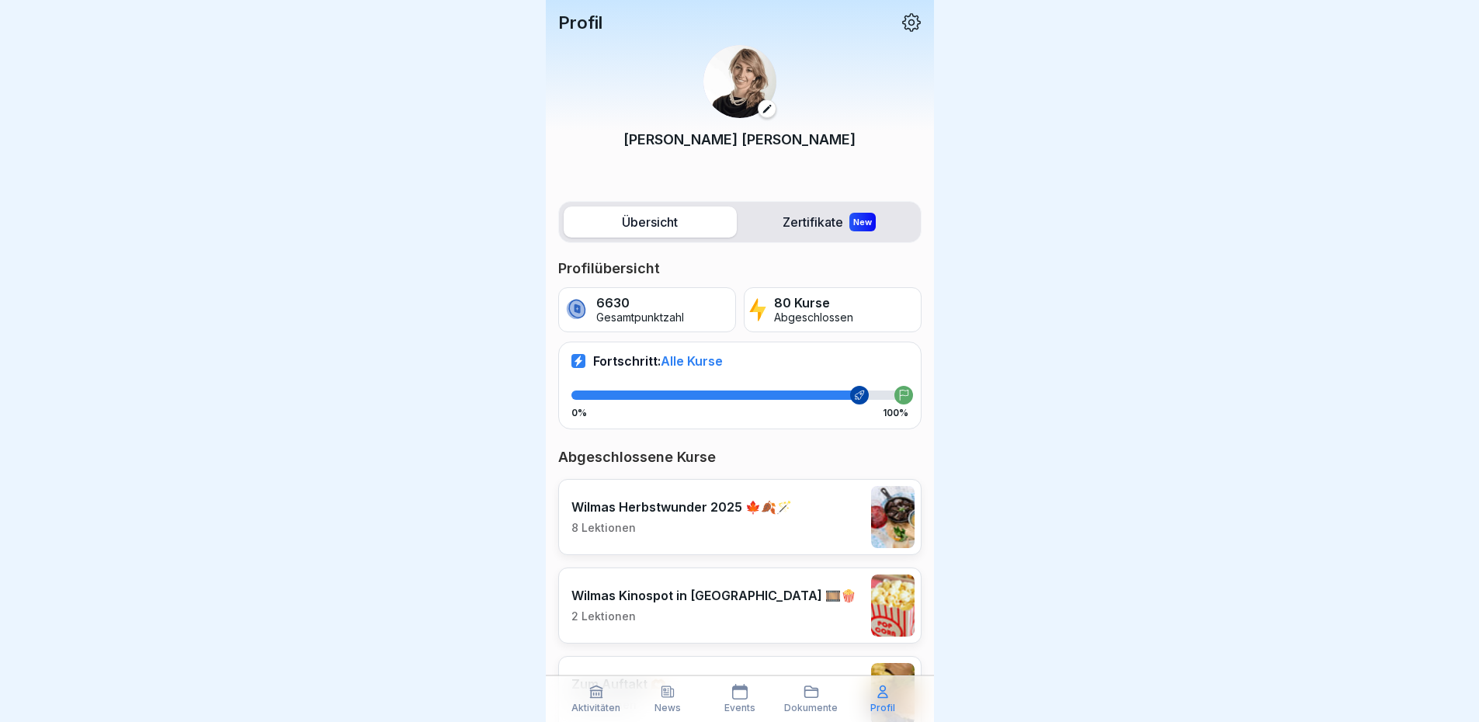
click at [803, 224] on label "Zertifikate New" at bounding box center [829, 221] width 173 height 31
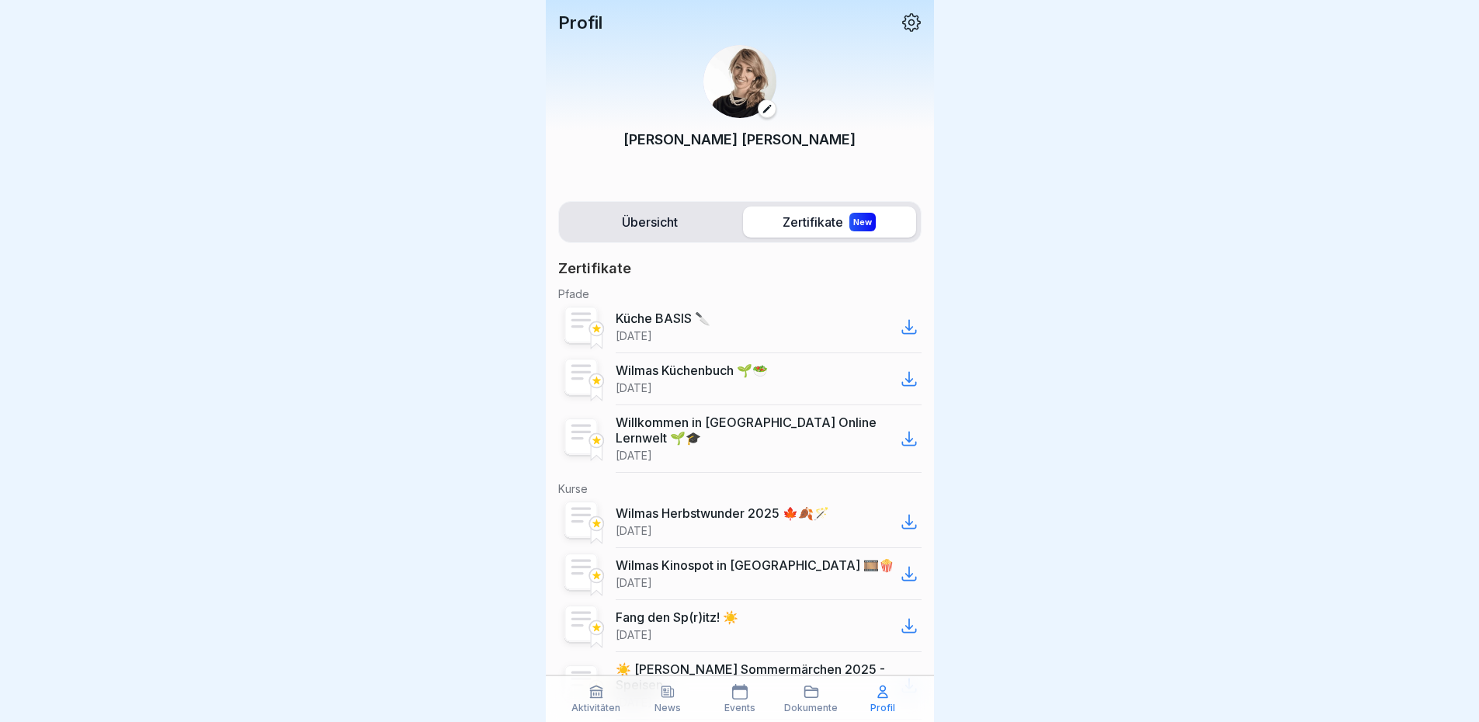
click at [680, 216] on label "Übersicht" at bounding box center [650, 221] width 173 height 31
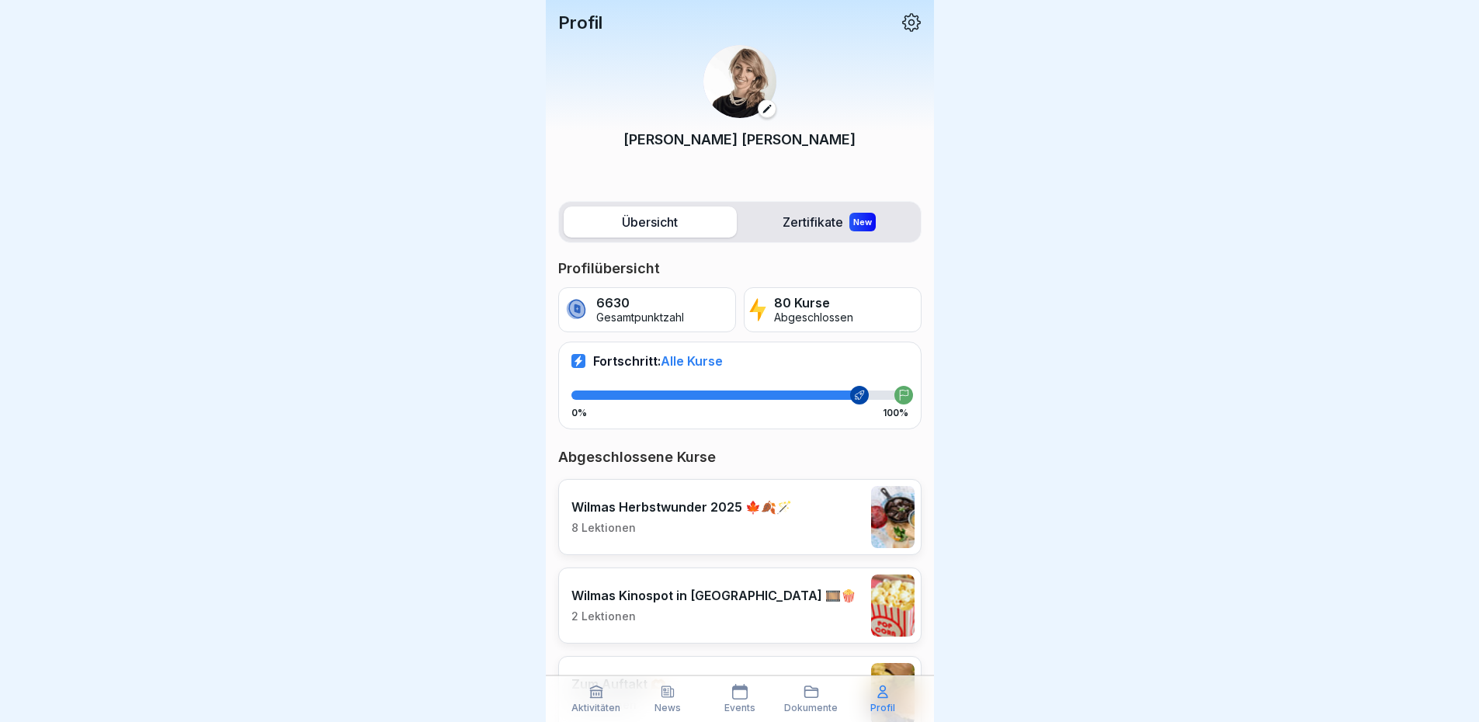
click at [784, 307] on p "80 Kurse" at bounding box center [813, 303] width 79 height 15
click at [820, 316] on p "Abgeschlossen" at bounding box center [813, 317] width 79 height 13
click at [705, 307] on div "6630 Gesamtpunktzahl" at bounding box center [647, 309] width 178 height 45
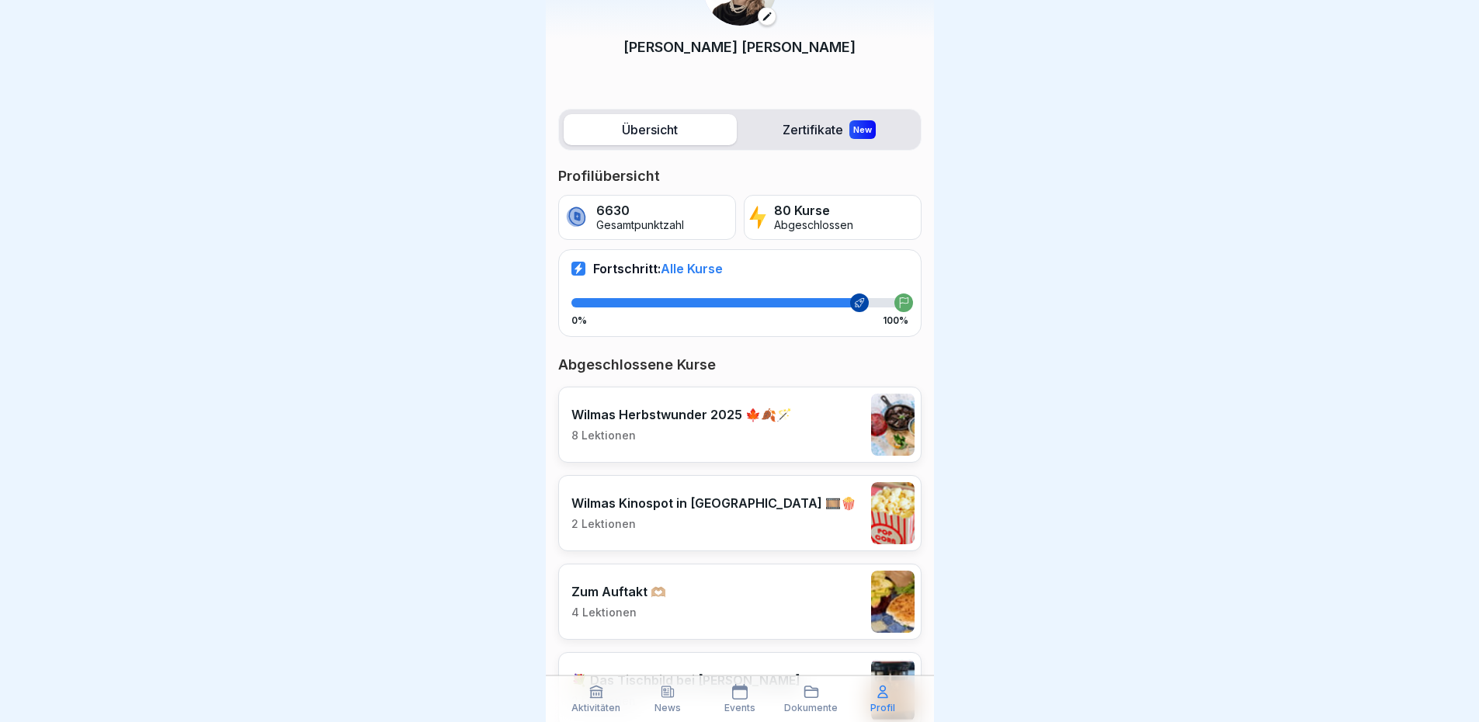
scroll to position [78, 0]
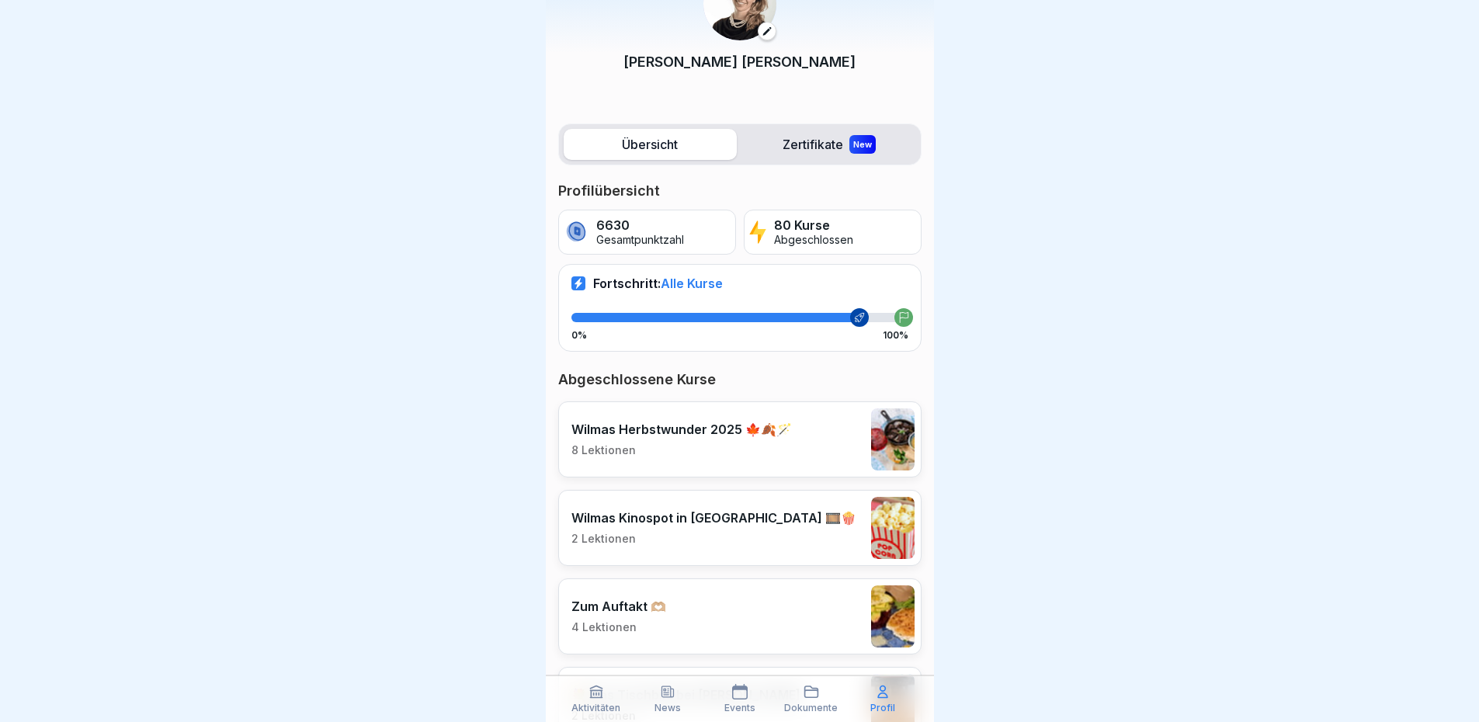
click at [673, 703] on p "News" at bounding box center [667, 708] width 26 height 11
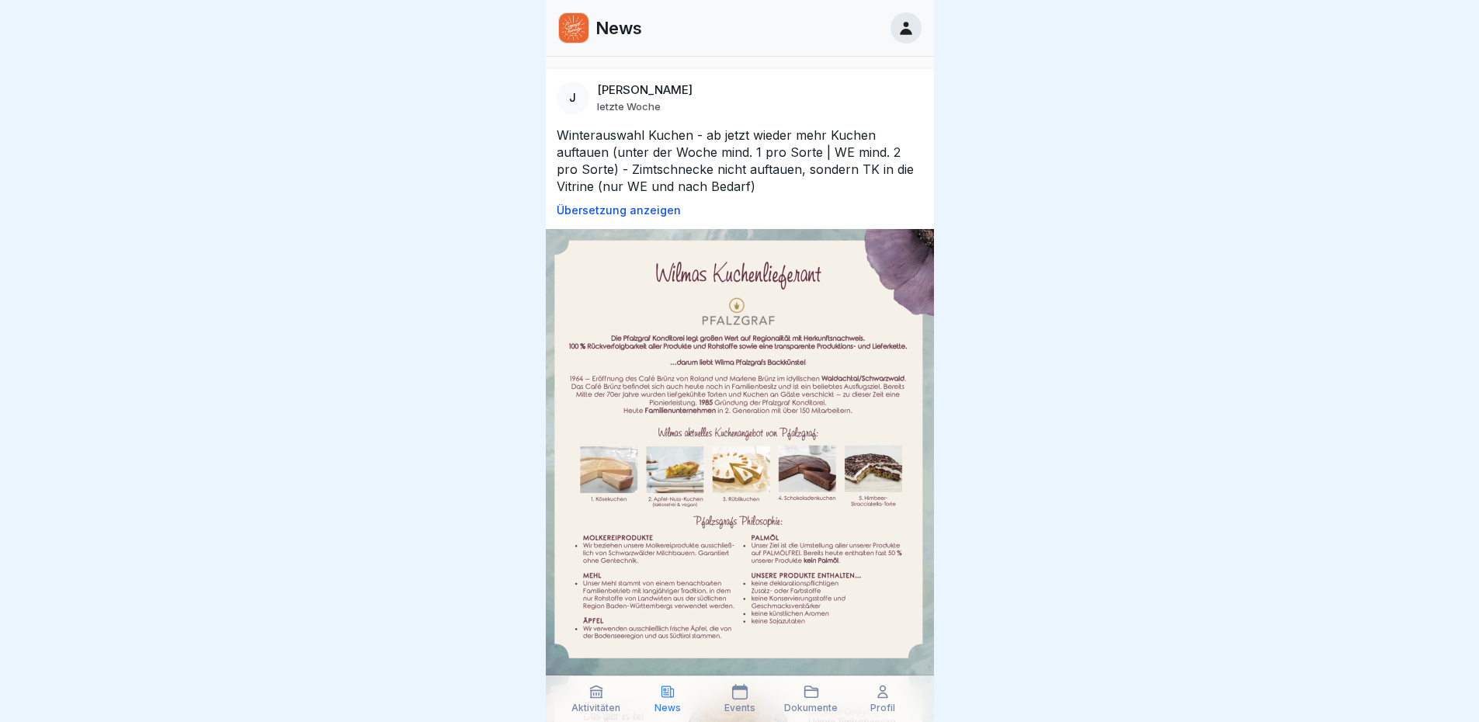
click at [713, 698] on div "Events" at bounding box center [739, 698] width 64 height 29
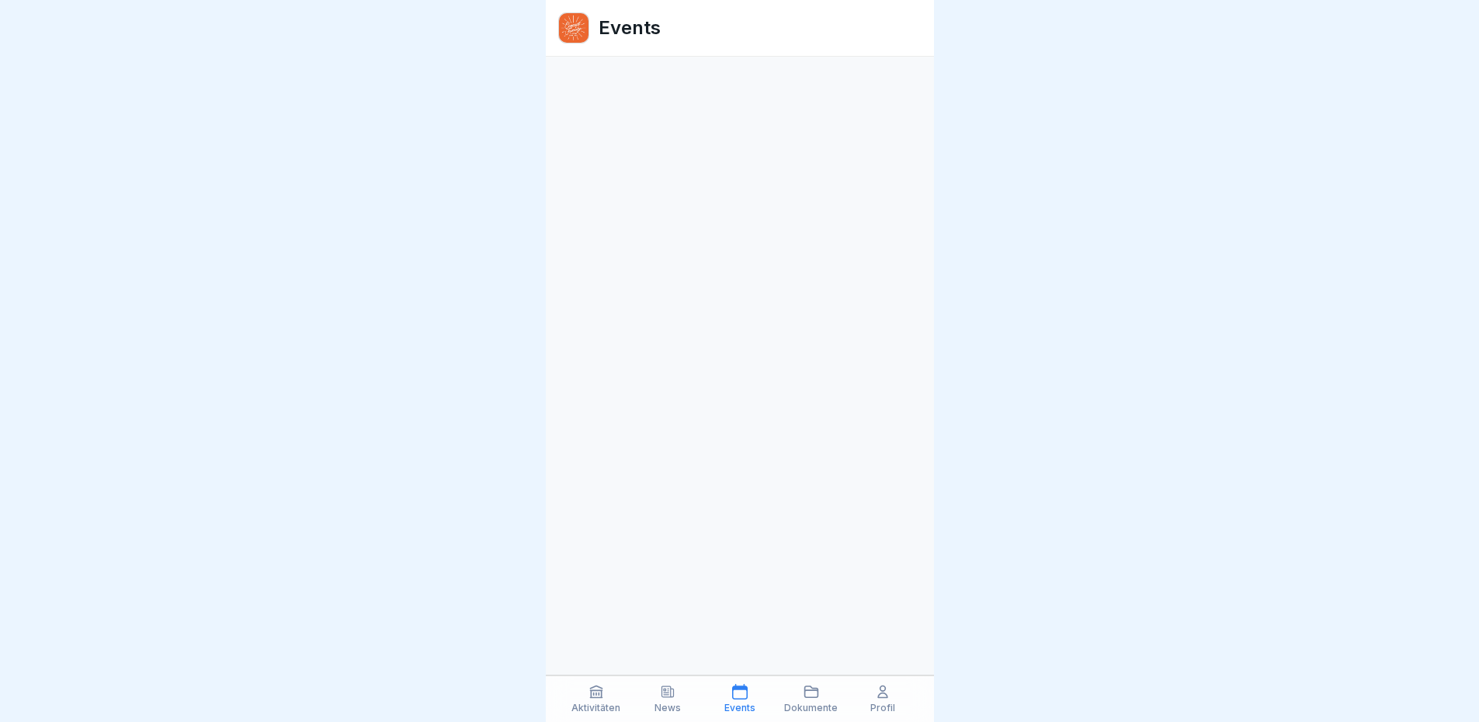
click at [799, 703] on p "Dokumente" at bounding box center [811, 708] width 54 height 11
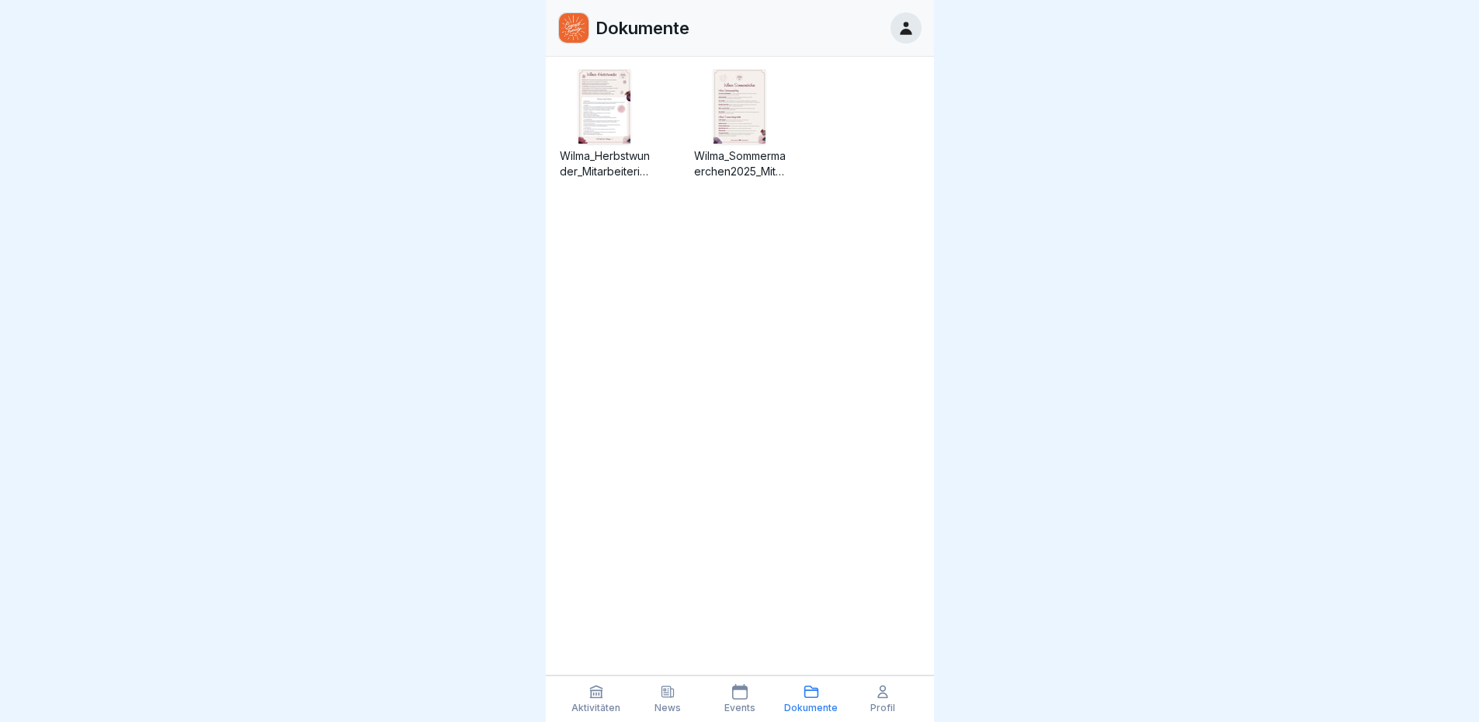
click at [904, 709] on div "Profil" at bounding box center [883, 698] width 64 height 29
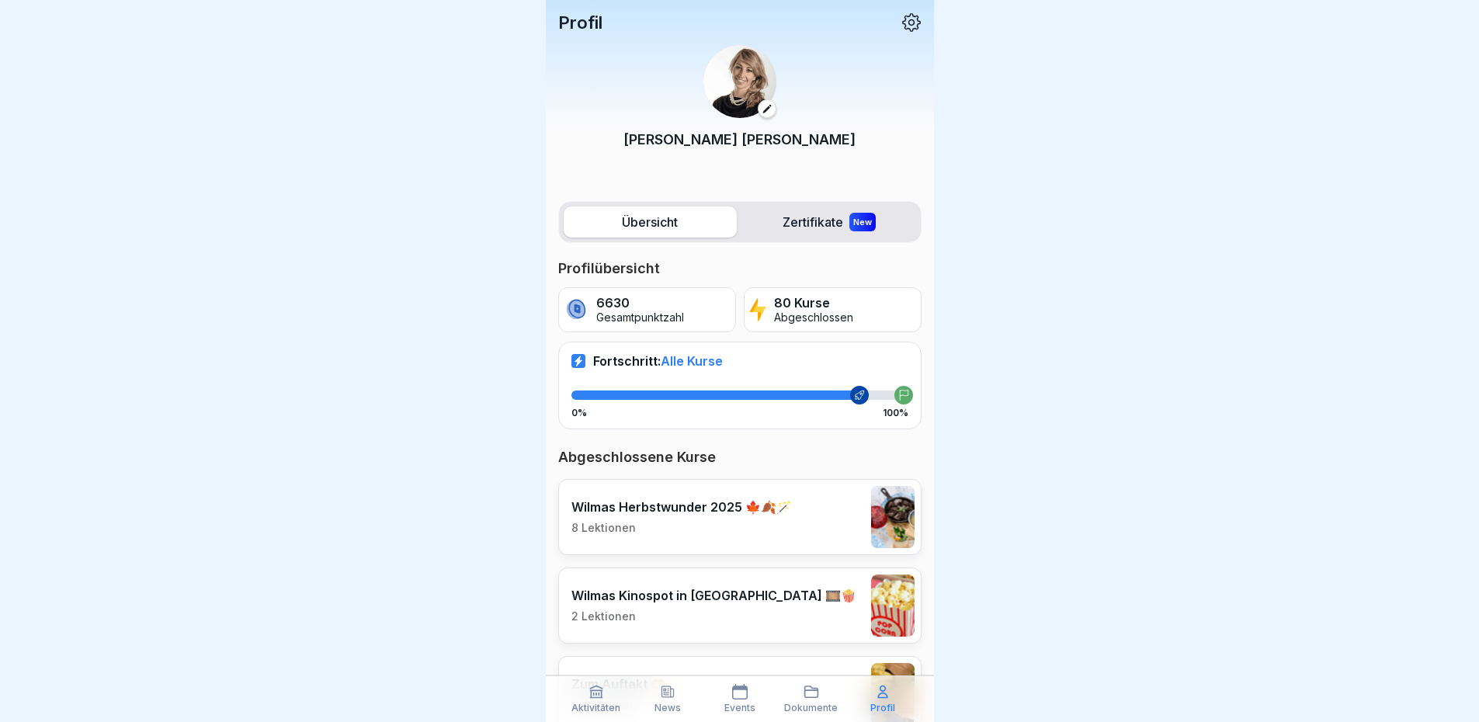
click at [599, 689] on icon at bounding box center [596, 692] width 16 height 16
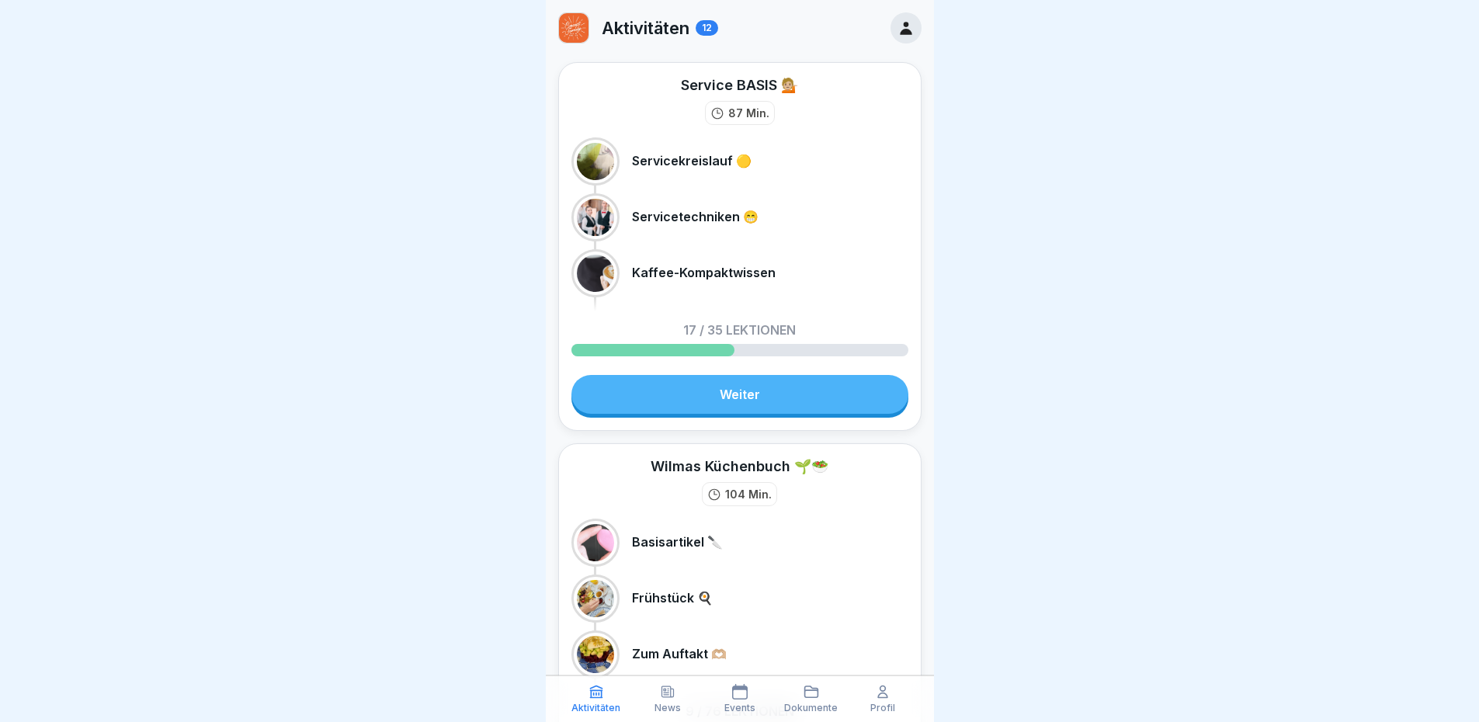
click at [744, 394] on link "Weiter" at bounding box center [739, 394] width 337 height 39
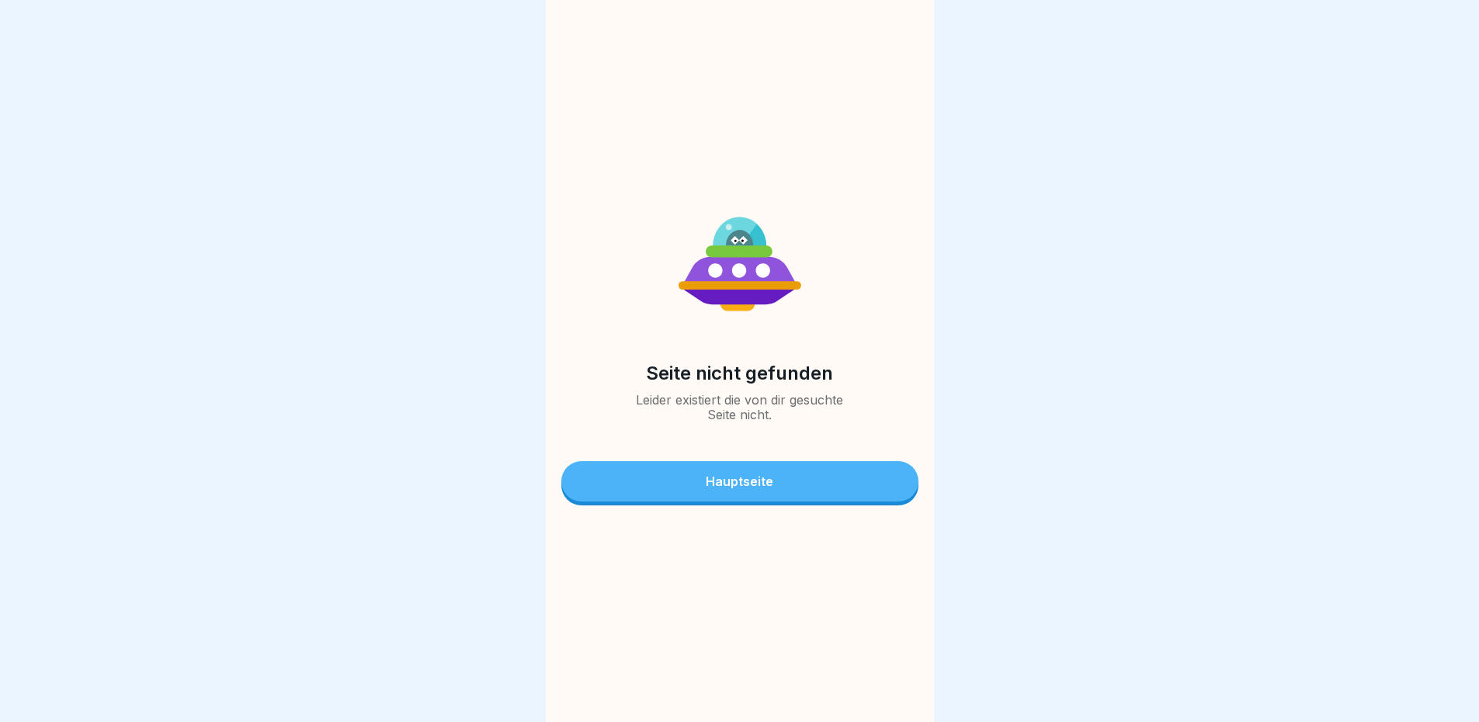
click at [762, 484] on div "Hauptseite" at bounding box center [740, 481] width 68 height 14
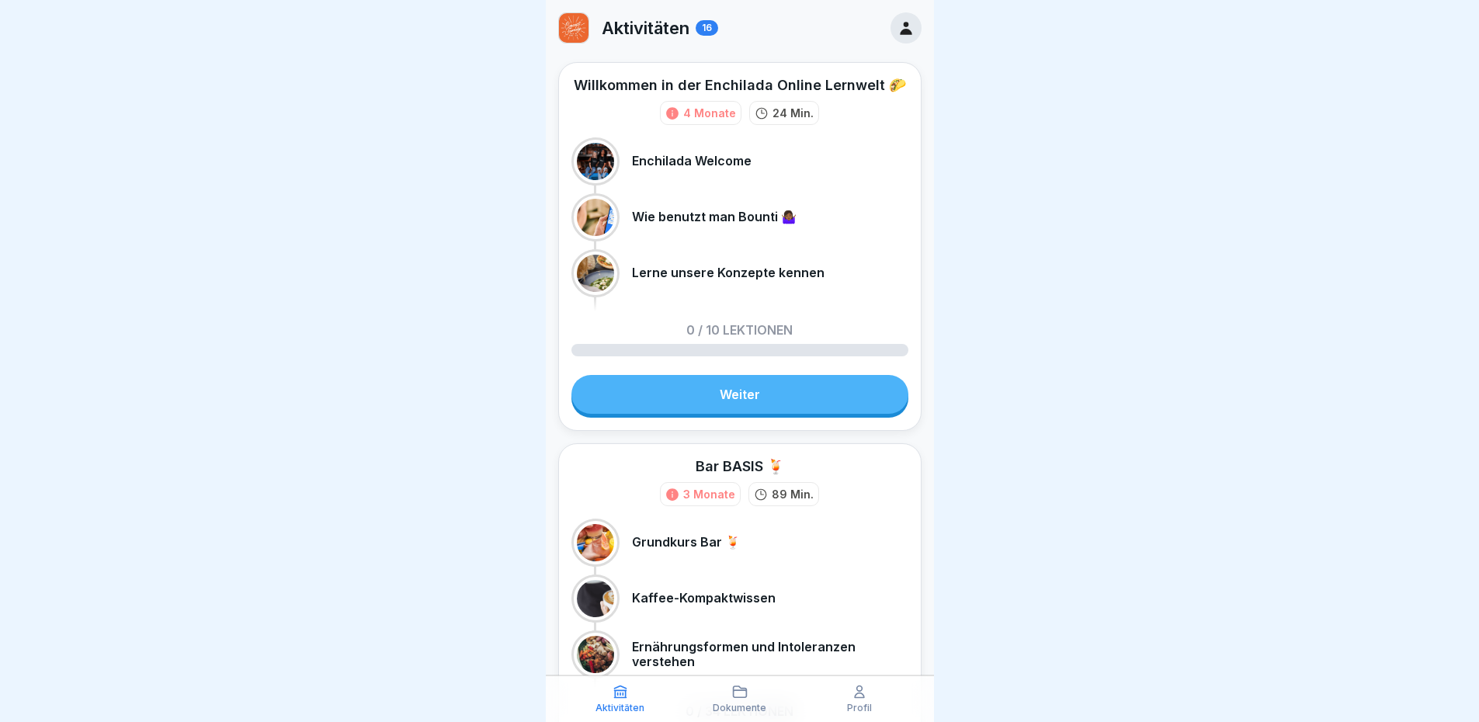
click at [900, 31] on icon at bounding box center [905, 27] width 17 height 17
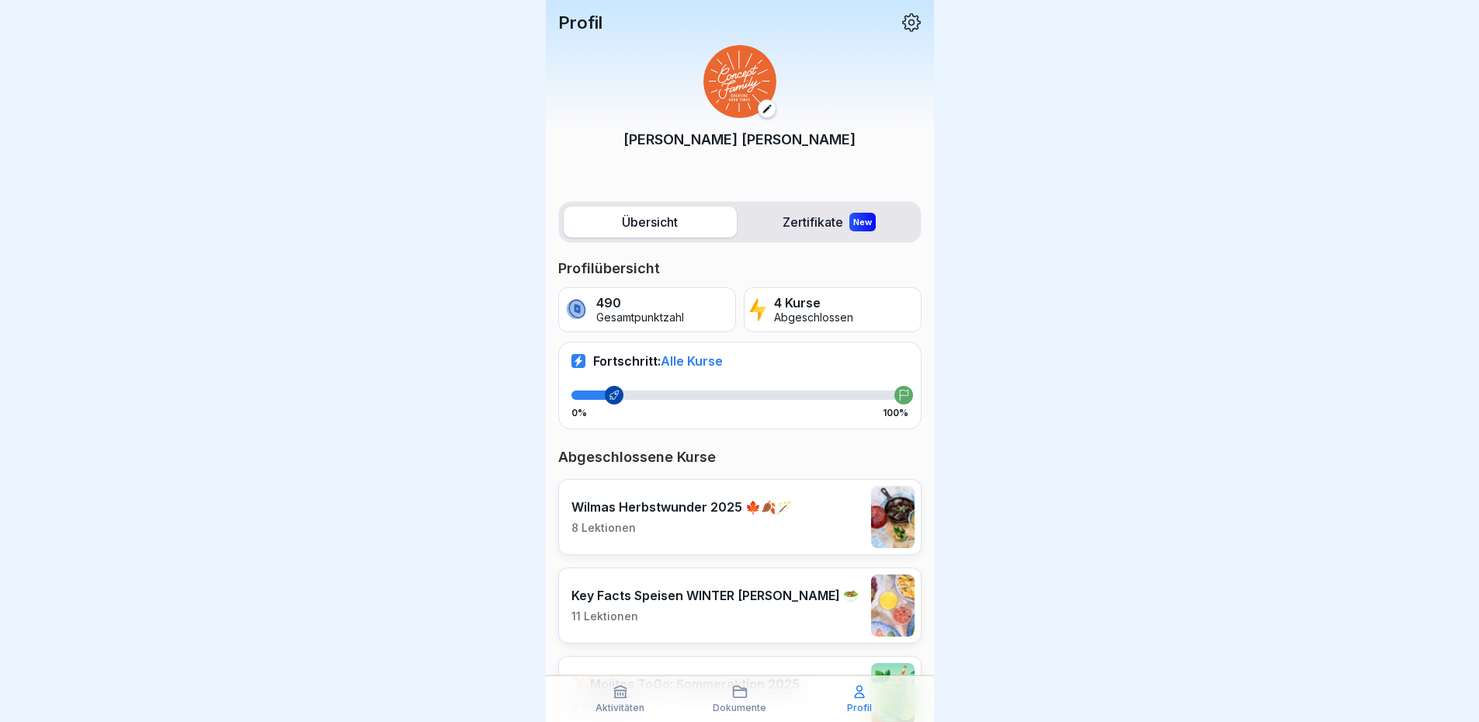
click at [775, 141] on p "Melanie Markiewicz" at bounding box center [739, 139] width 232 height 21
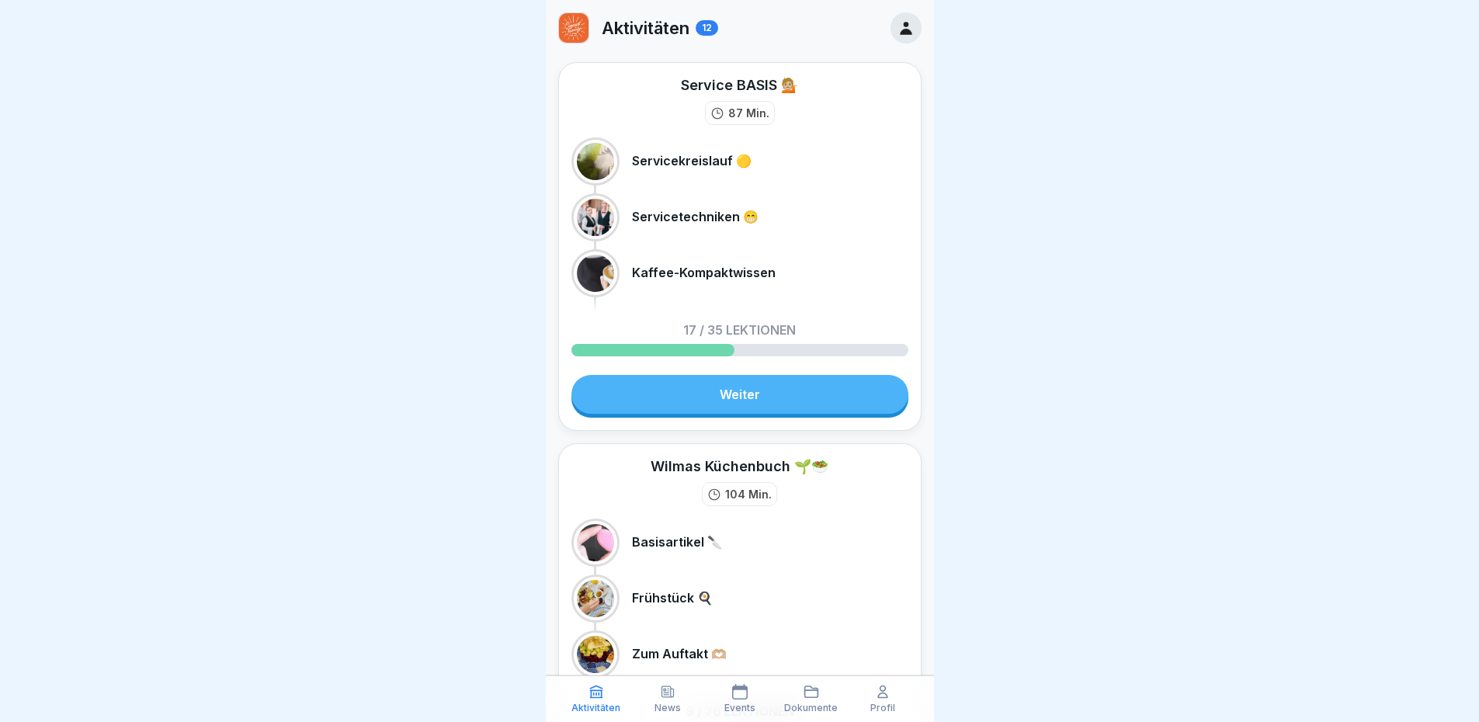
click at [893, 696] on div "Profil" at bounding box center [883, 698] width 64 height 29
click at [890, 697] on icon at bounding box center [883, 692] width 16 height 16
click at [882, 700] on div "Profil" at bounding box center [883, 698] width 64 height 29
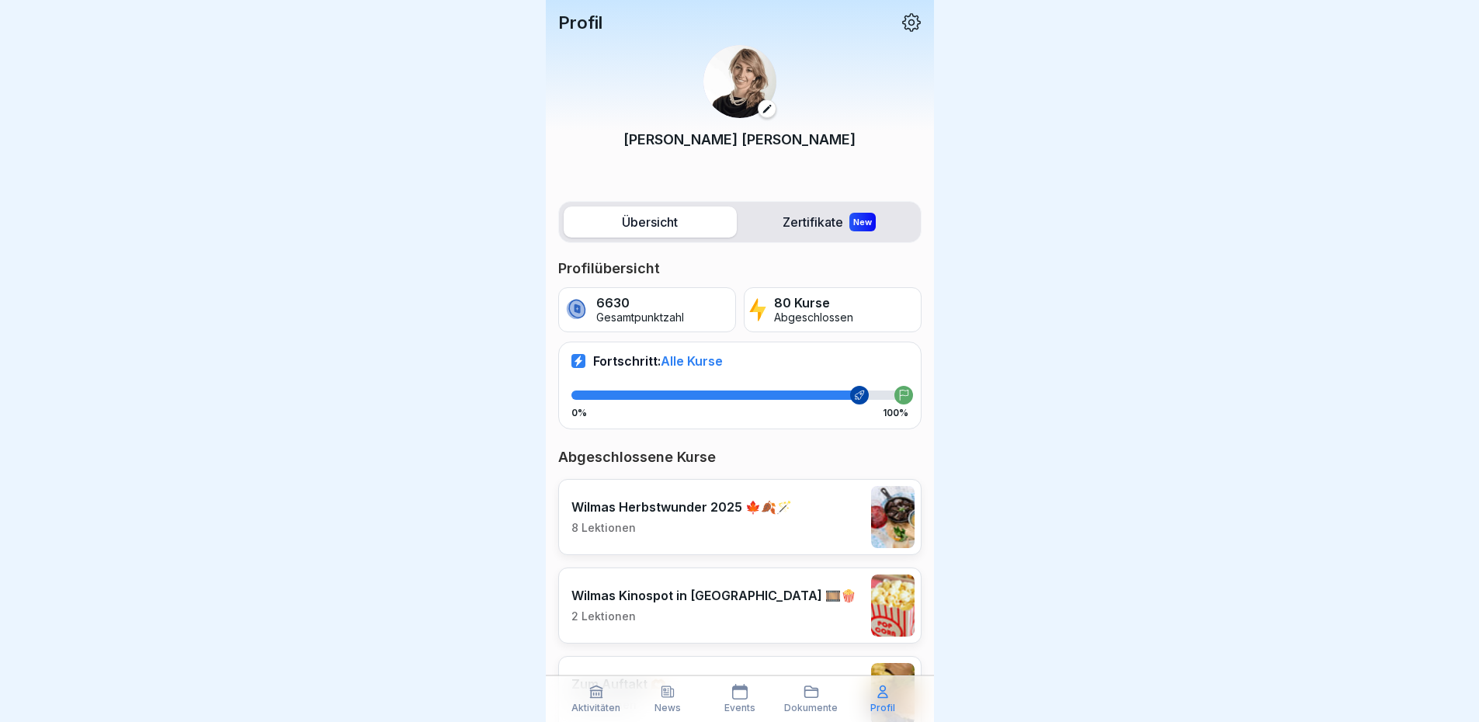
click at [908, 19] on icon at bounding box center [911, 22] width 20 height 20
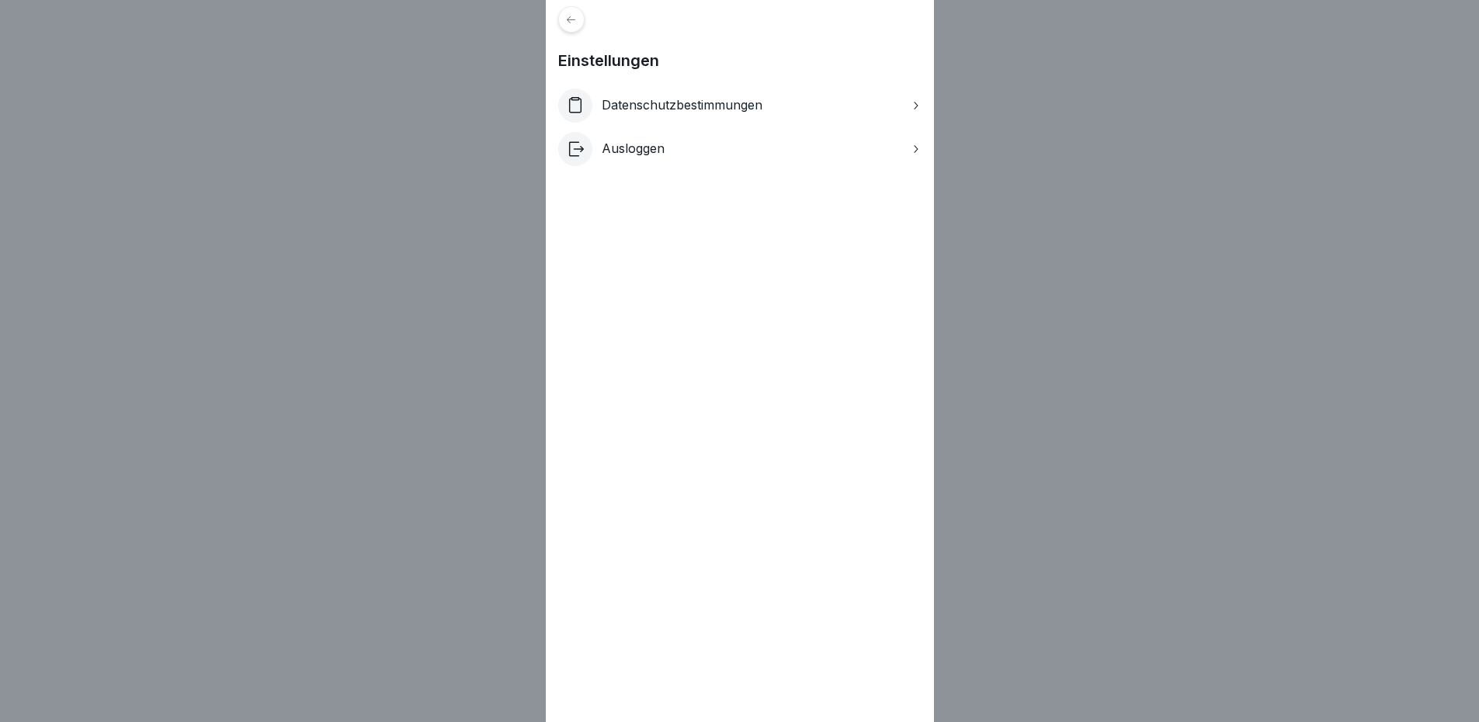
click at [574, 14] on icon at bounding box center [571, 20] width 12 height 12
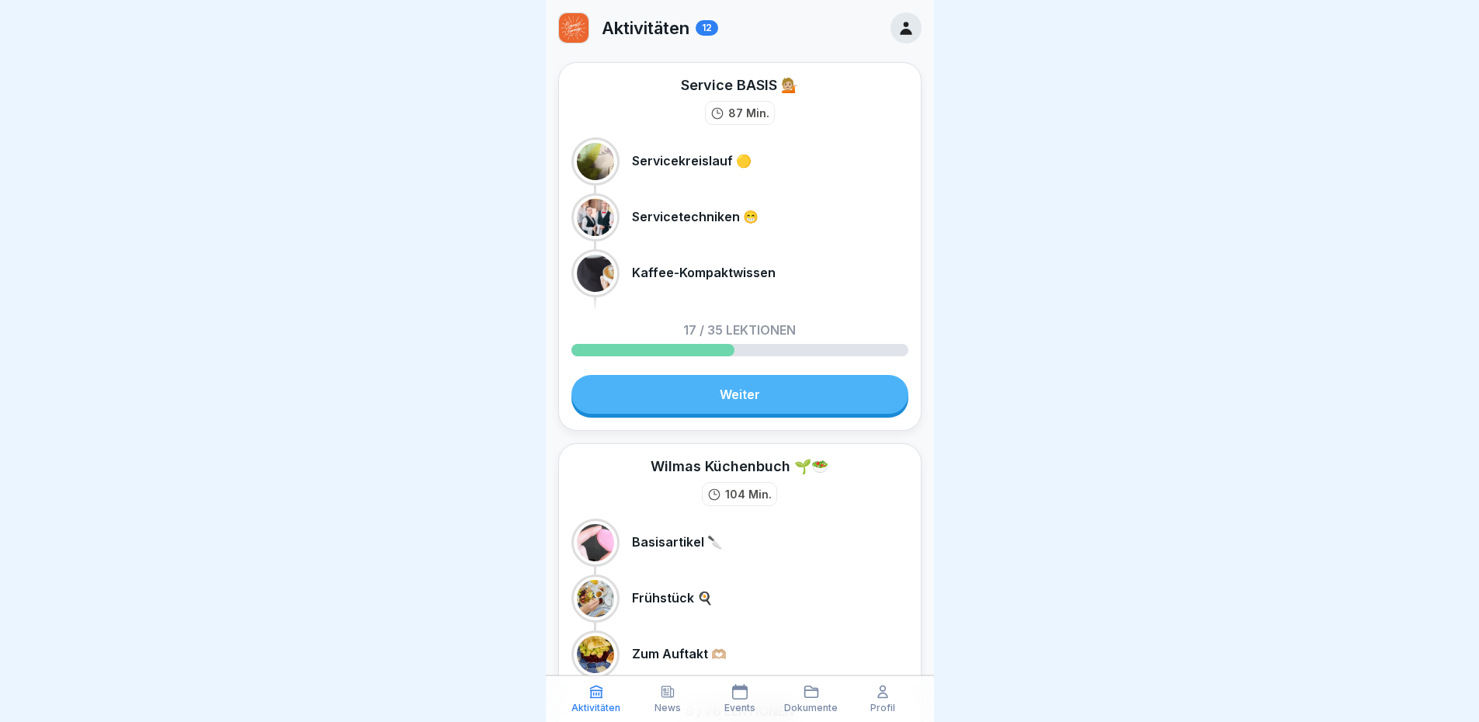
drag, startPoint x: 1463, startPoint y: 2, endPoint x: 1345, endPoint y: 525, distance: 535.8
click at [1345, 525] on div at bounding box center [739, 361] width 1479 height 722
click at [907, 24] on div at bounding box center [905, 27] width 31 height 31
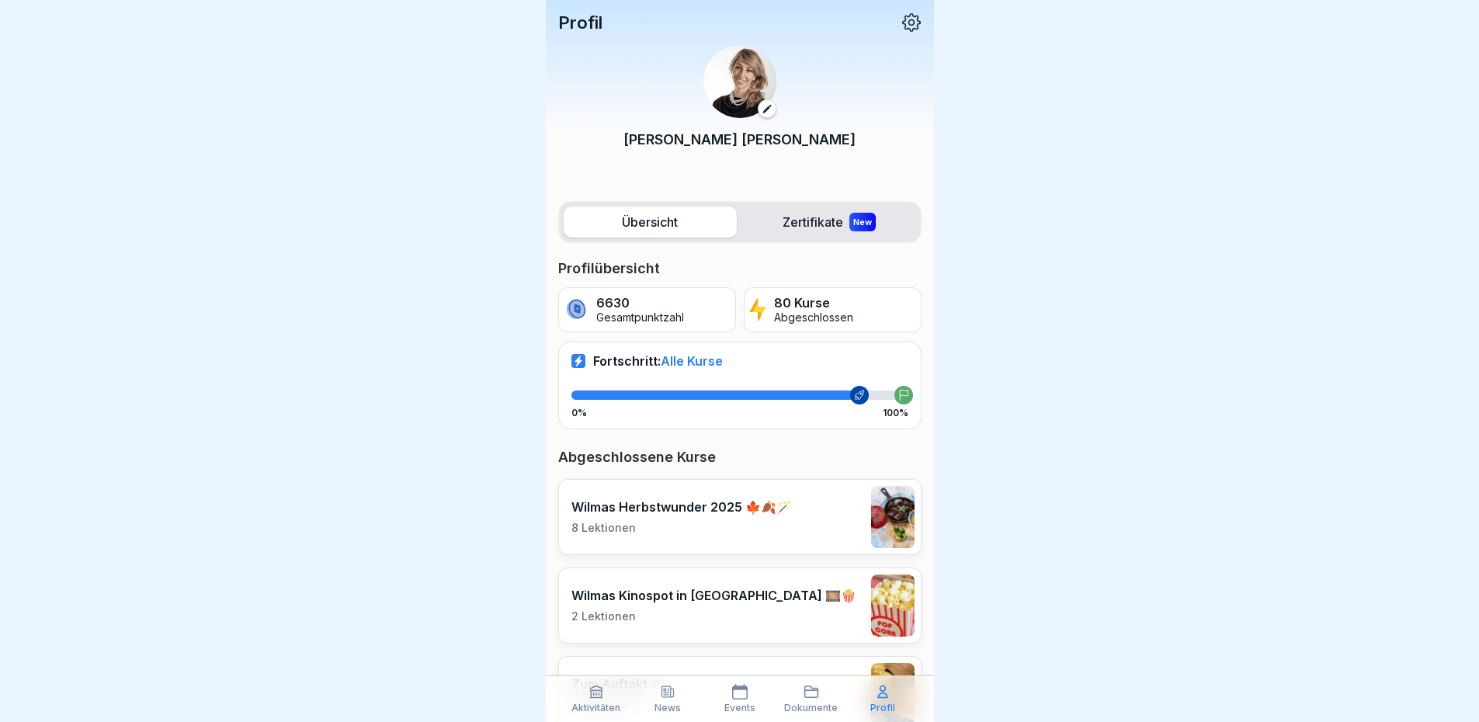
drag, startPoint x: 498, startPoint y: 0, endPoint x: 423, endPoint y: 324, distance: 333.1
click at [423, 324] on div at bounding box center [739, 361] width 1479 height 722
click at [902, 25] on icon at bounding box center [911, 22] width 20 height 20
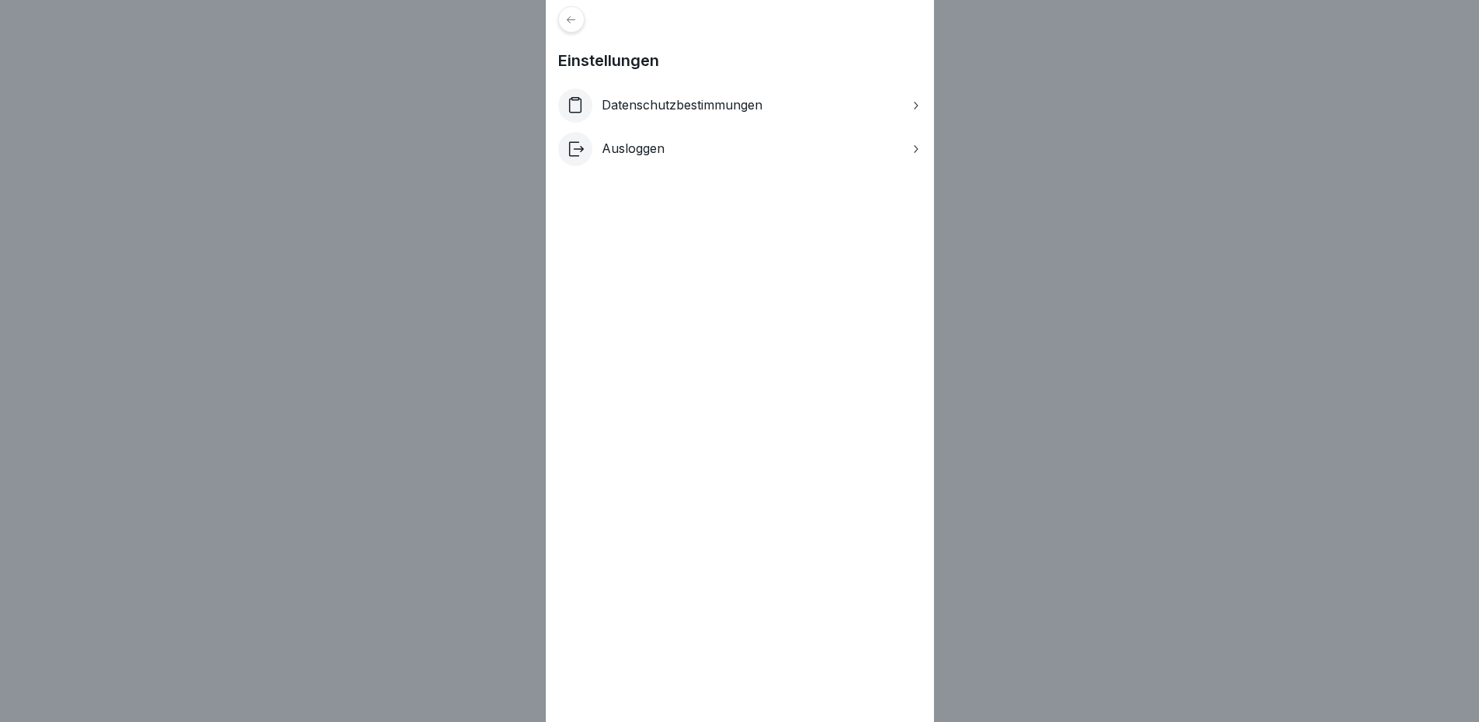
click at [720, 111] on p "Datenschutzbestimmungen" at bounding box center [682, 105] width 161 height 15
click at [585, 23] on div at bounding box center [571, 19] width 26 height 26
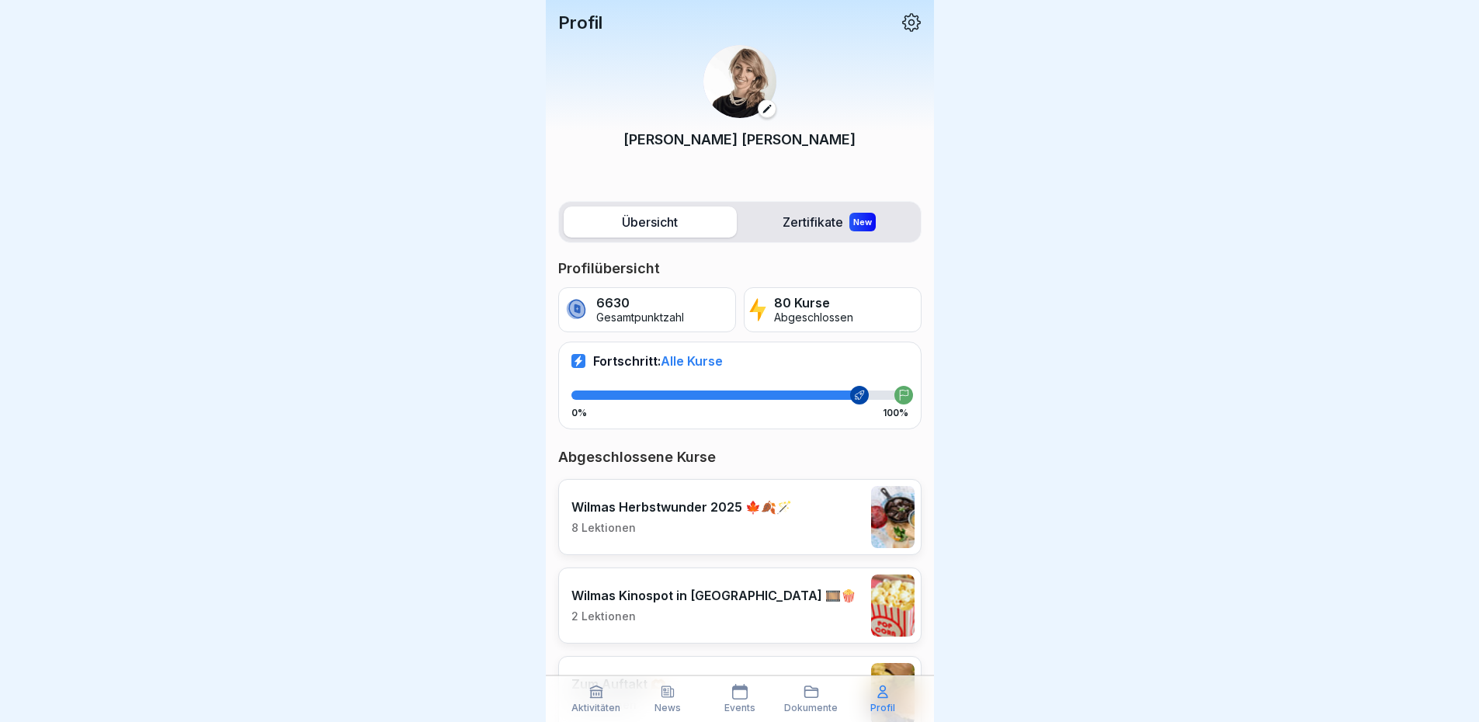
drag, startPoint x: 186, startPoint y: 0, endPoint x: 1108, endPoint y: 360, distance: 989.3
click at [1108, 360] on div at bounding box center [739, 361] width 1479 height 722
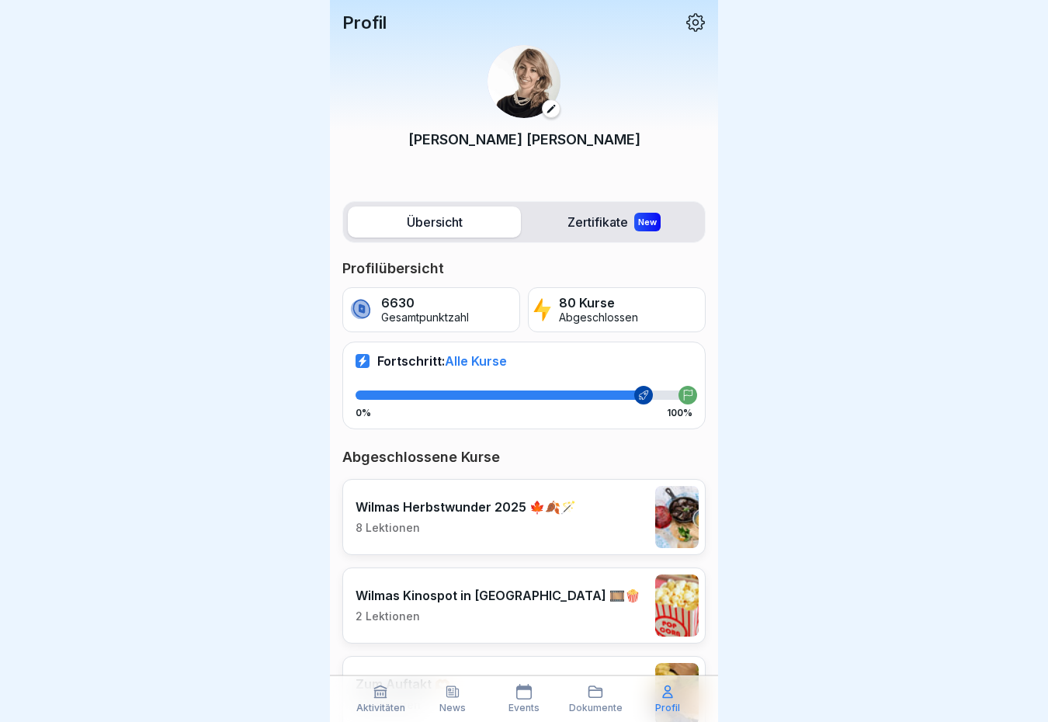
click at [887, 82] on div at bounding box center [524, 361] width 1048 height 722
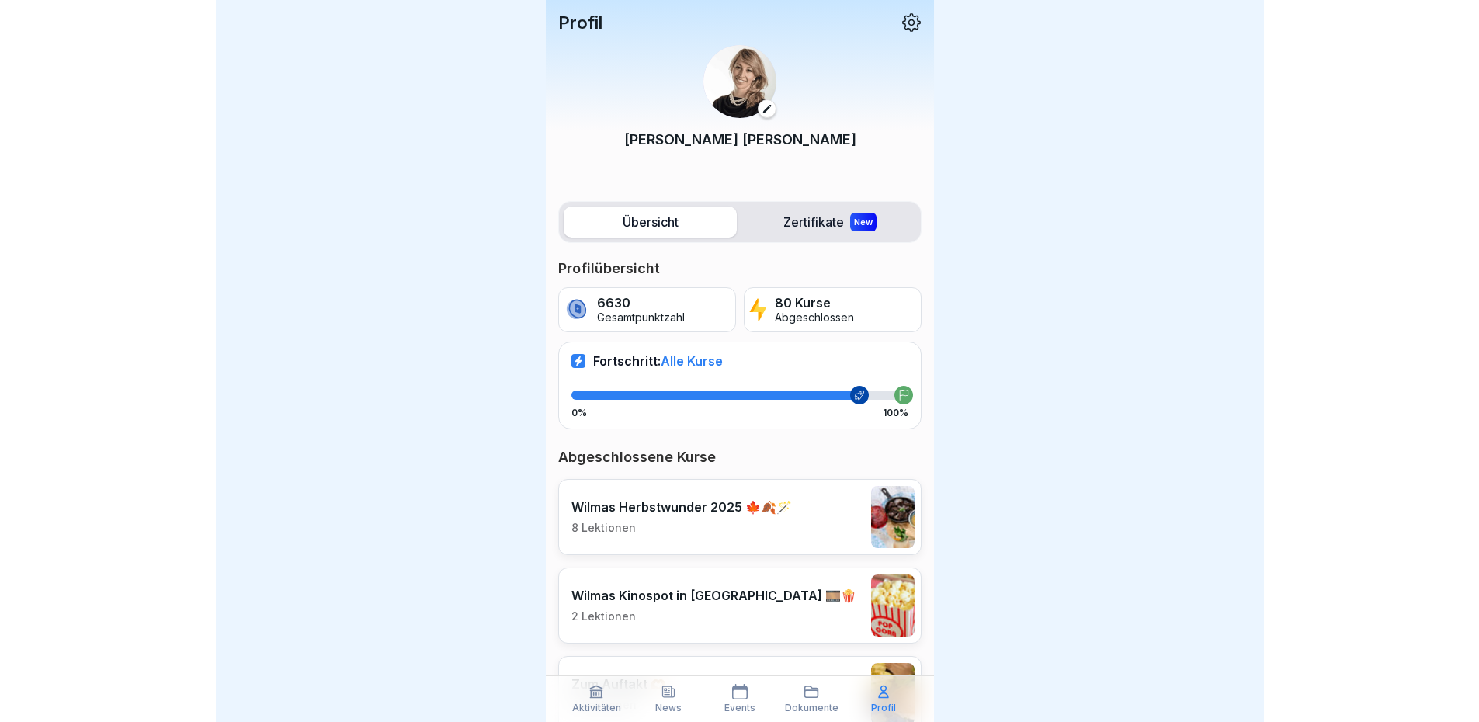
scroll to position [12, 0]
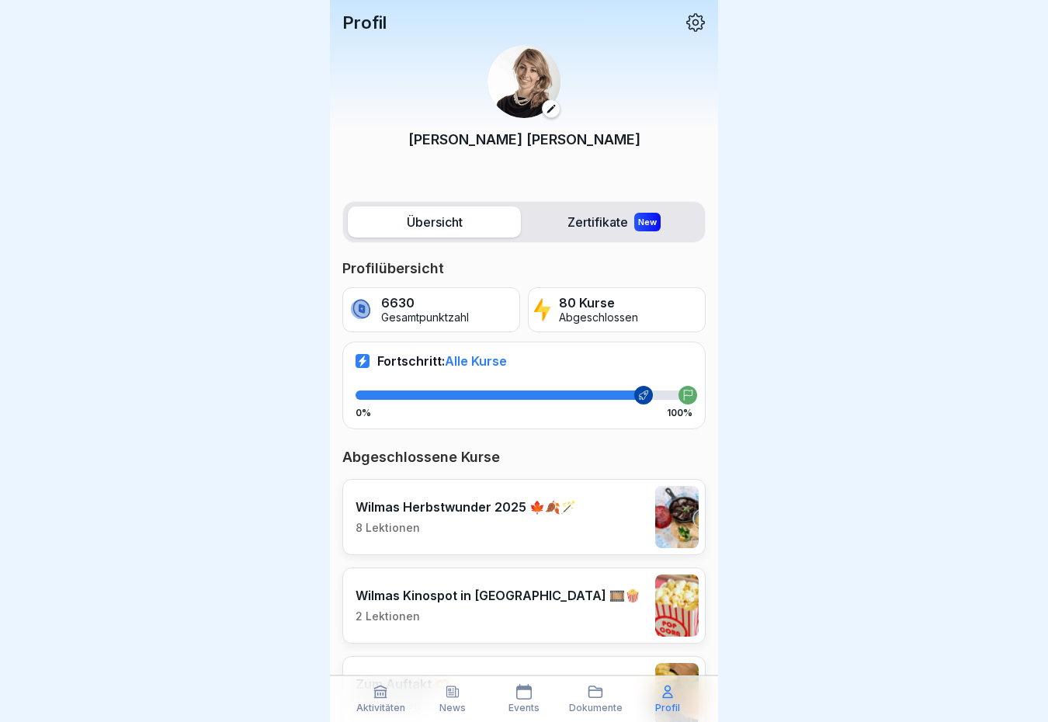
click at [464, 353] on span "Alle Kurse" at bounding box center [476, 361] width 62 height 16
click at [397, 353] on p "Fortschritt: Alle Kurse" at bounding box center [442, 361] width 130 height 16
drag, startPoint x: 397, startPoint y: 347, endPoint x: 465, endPoint y: 360, distance: 68.8
click at [398, 353] on p "Fortschritt: Alle Kurse" at bounding box center [442, 361] width 130 height 16
click at [468, 362] on div "Fortschritt: Alle Kurse 0% 100%" at bounding box center [523, 385] width 363 height 87
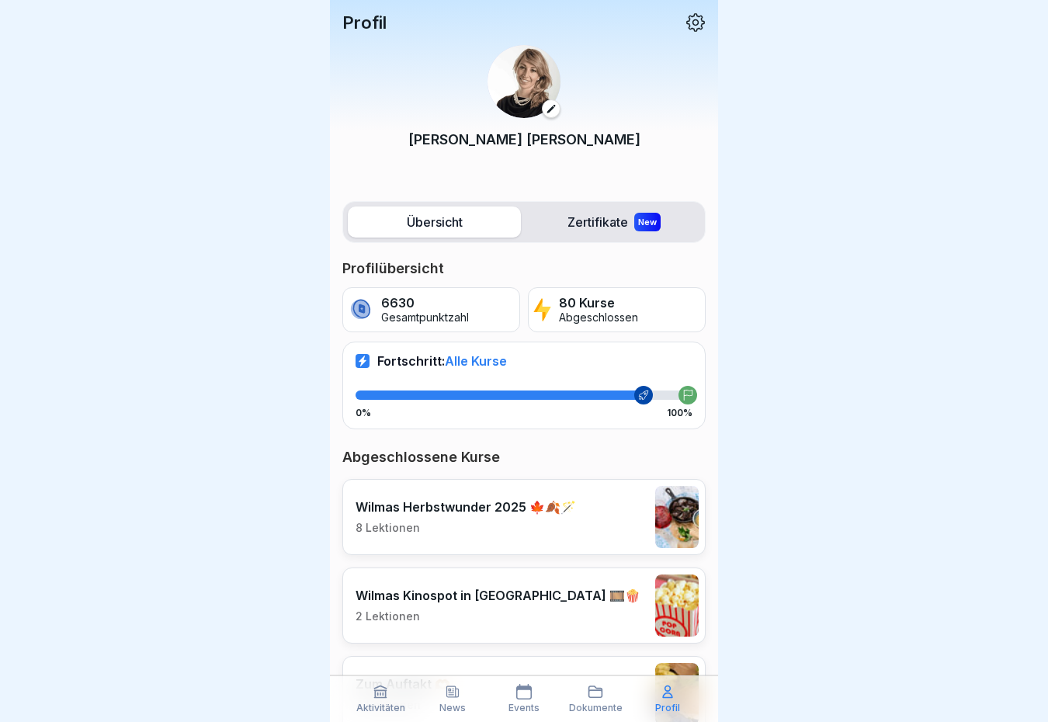
click at [468, 362] on div "Fortschritt: Alle Kurse 0% 100%" at bounding box center [523, 385] width 363 height 87
drag, startPoint x: 470, startPoint y: 353, endPoint x: 799, endPoint y: 203, distance: 361.3
click at [786, 206] on div at bounding box center [524, 361] width 1048 height 722
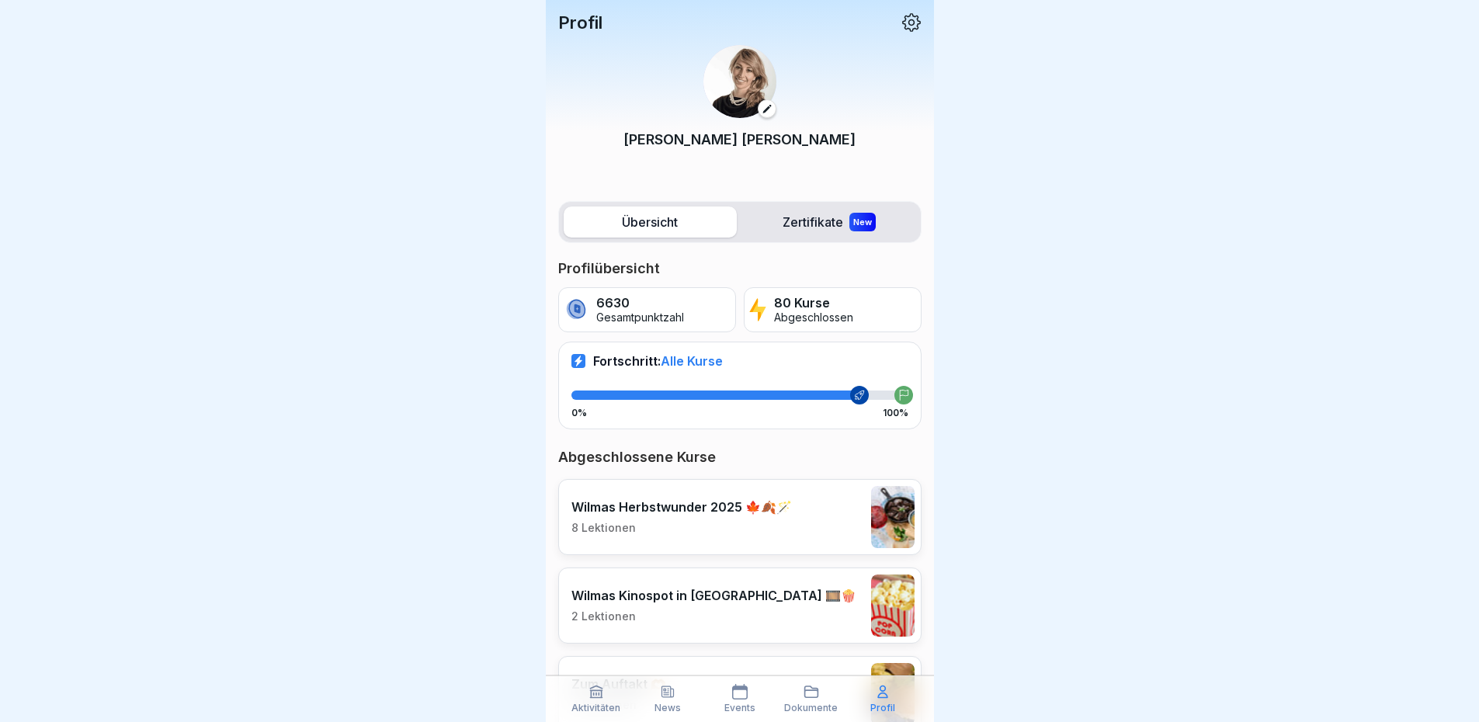
scroll to position [311, 0]
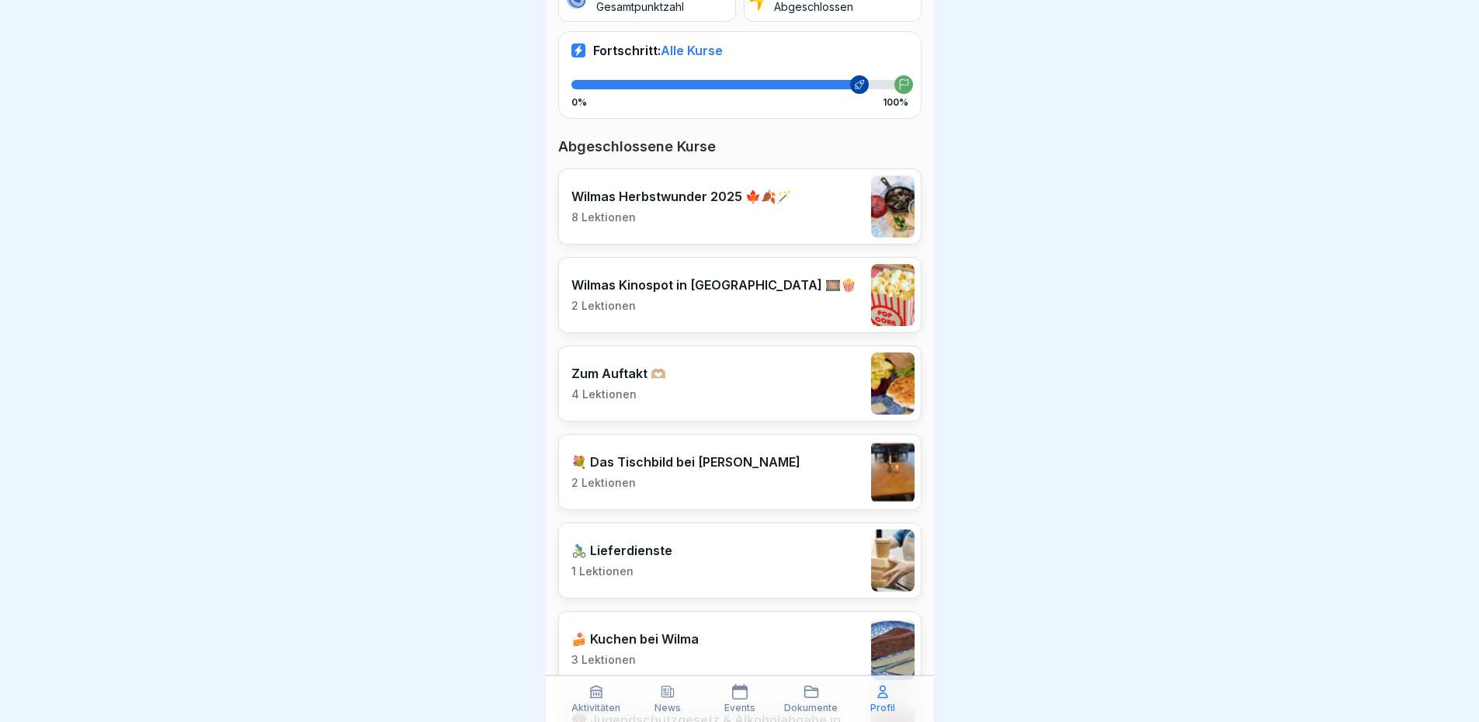
click at [689, 567] on div "🚴🏼‍♂️ Lieferdienste 1 Lektionen" at bounding box center [739, 560] width 363 height 76
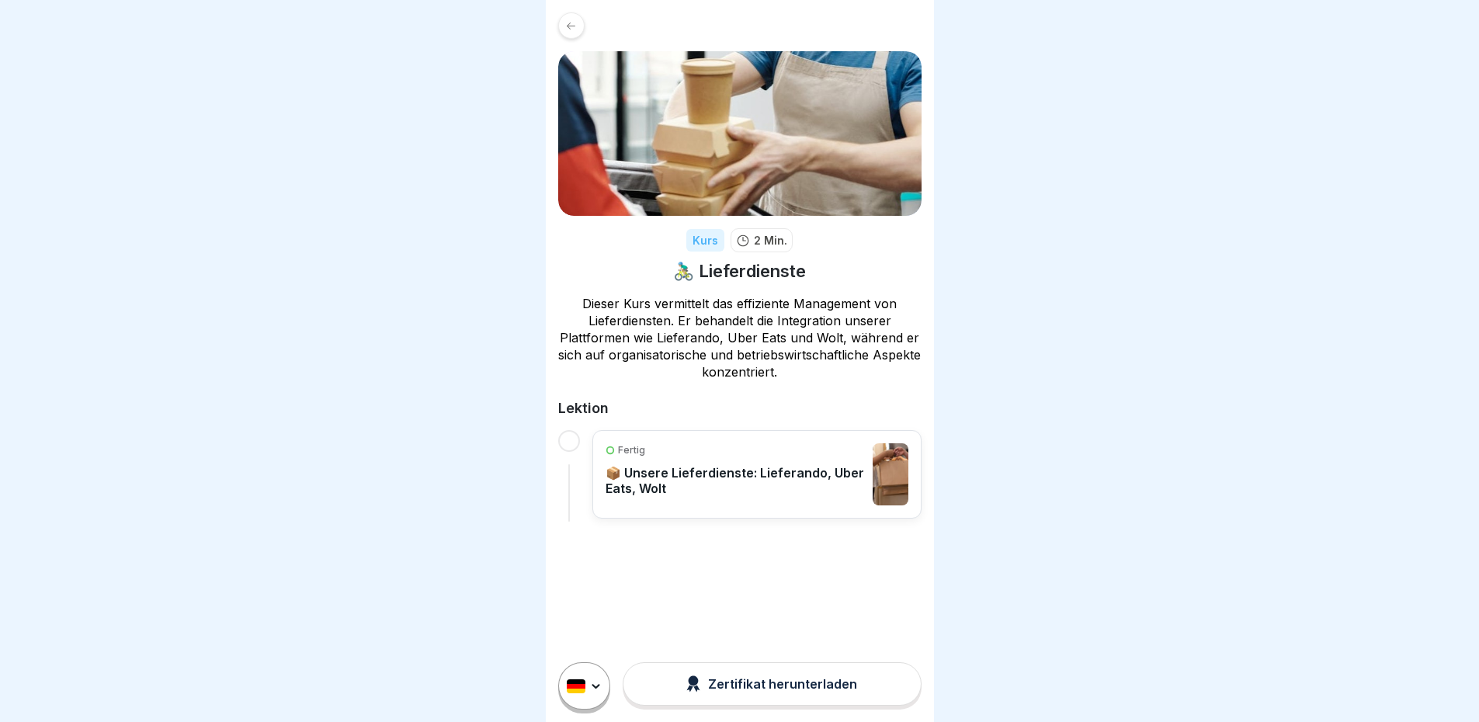
click at [574, 33] on div at bounding box center [571, 25] width 26 height 26
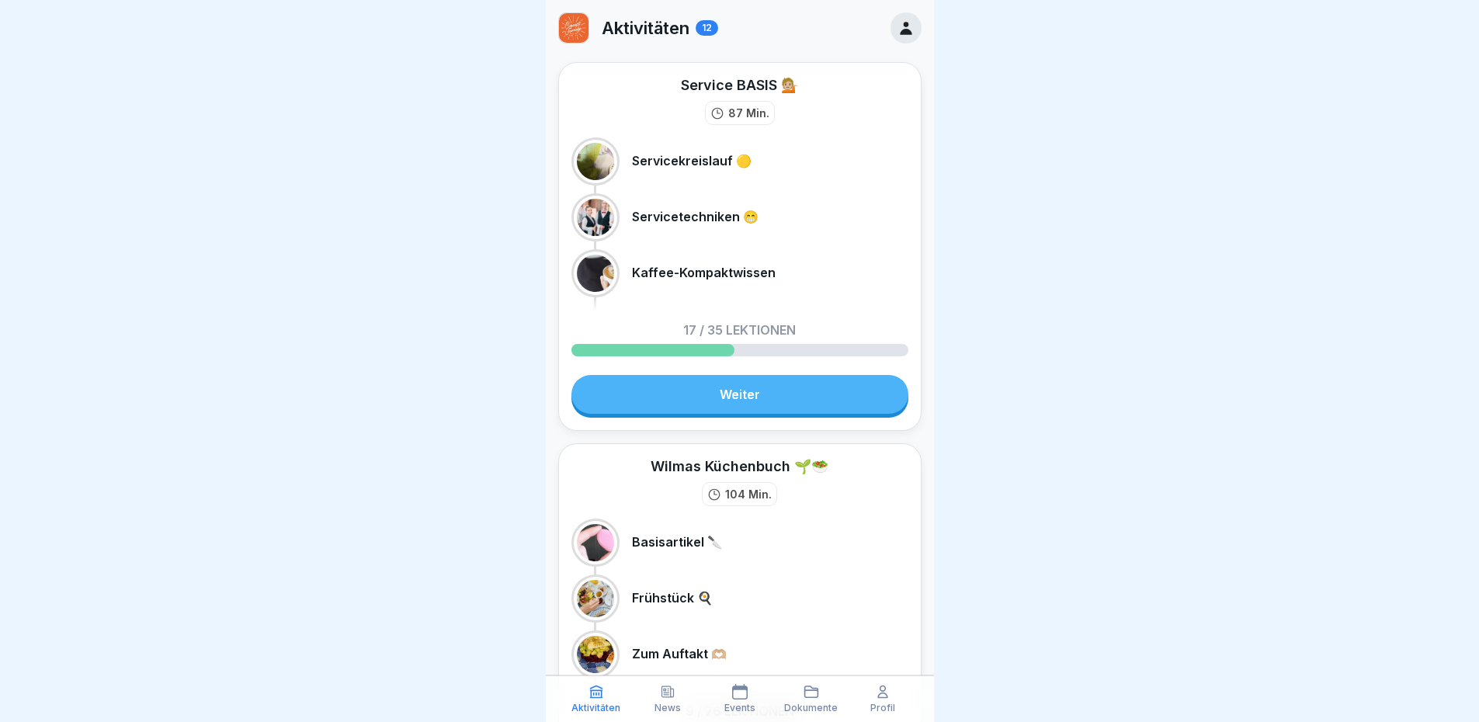
click at [677, 699] on div "News" at bounding box center [668, 698] width 64 height 29
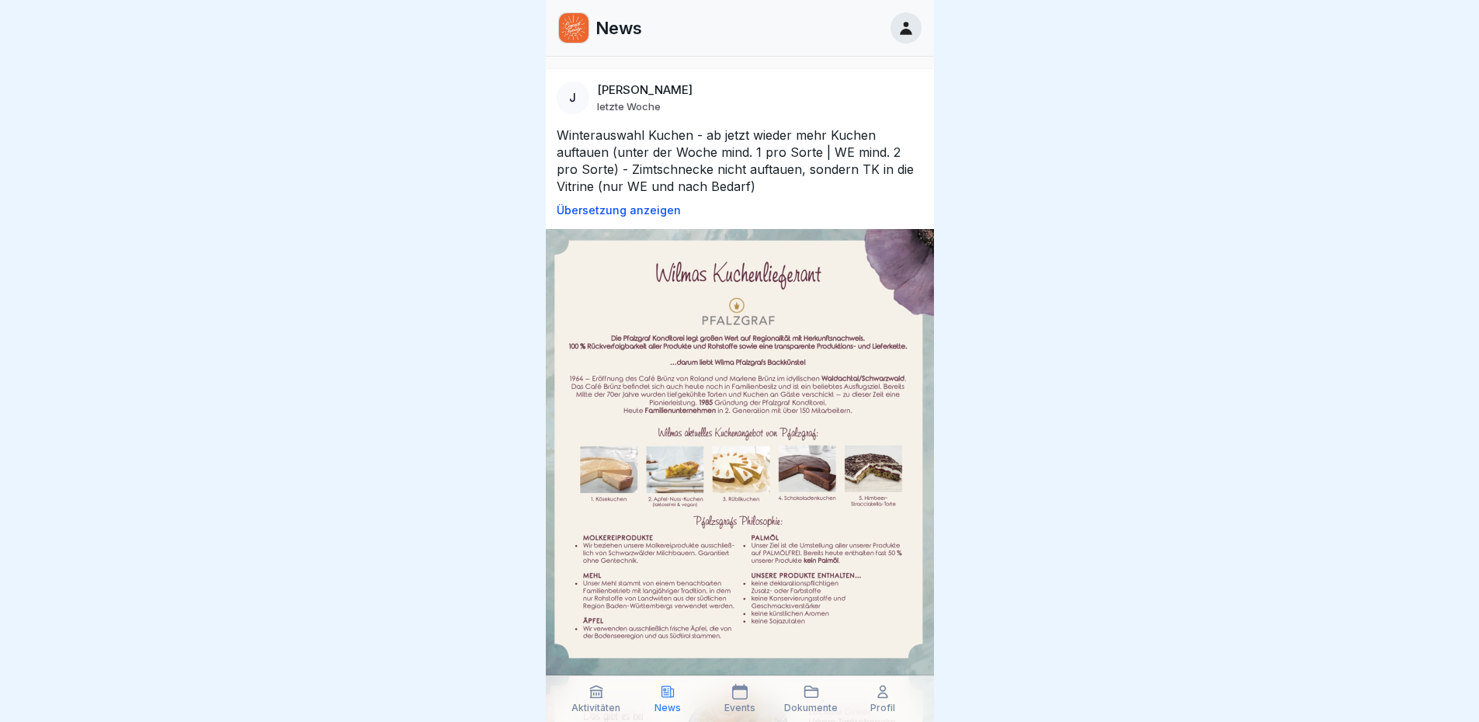
click at [588, 697] on icon at bounding box center [596, 692] width 16 height 16
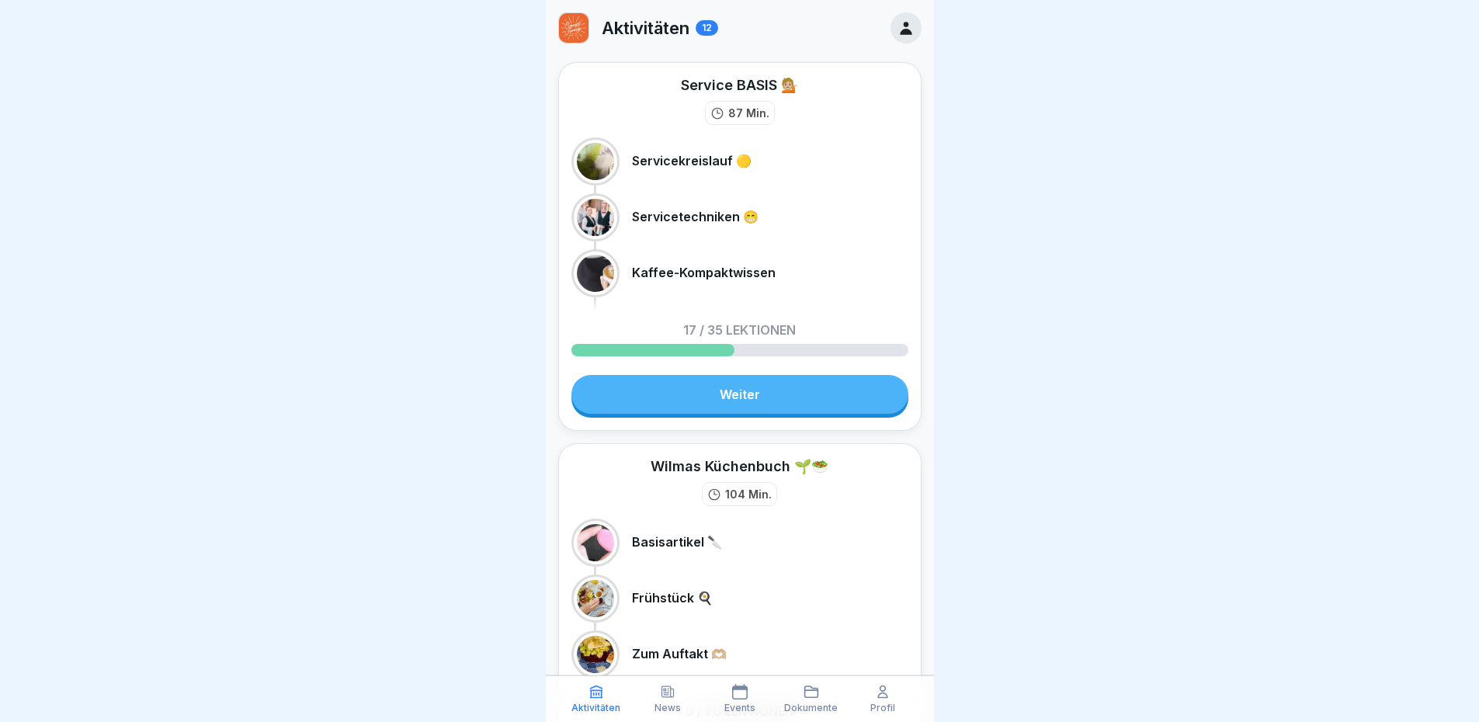
drag, startPoint x: 659, startPoint y: 711, endPoint x: 691, endPoint y: 717, distance: 32.4
click at [688, 718] on div "Aktivitäten News Events Dokumente Profil" at bounding box center [740, 698] width 388 height 47
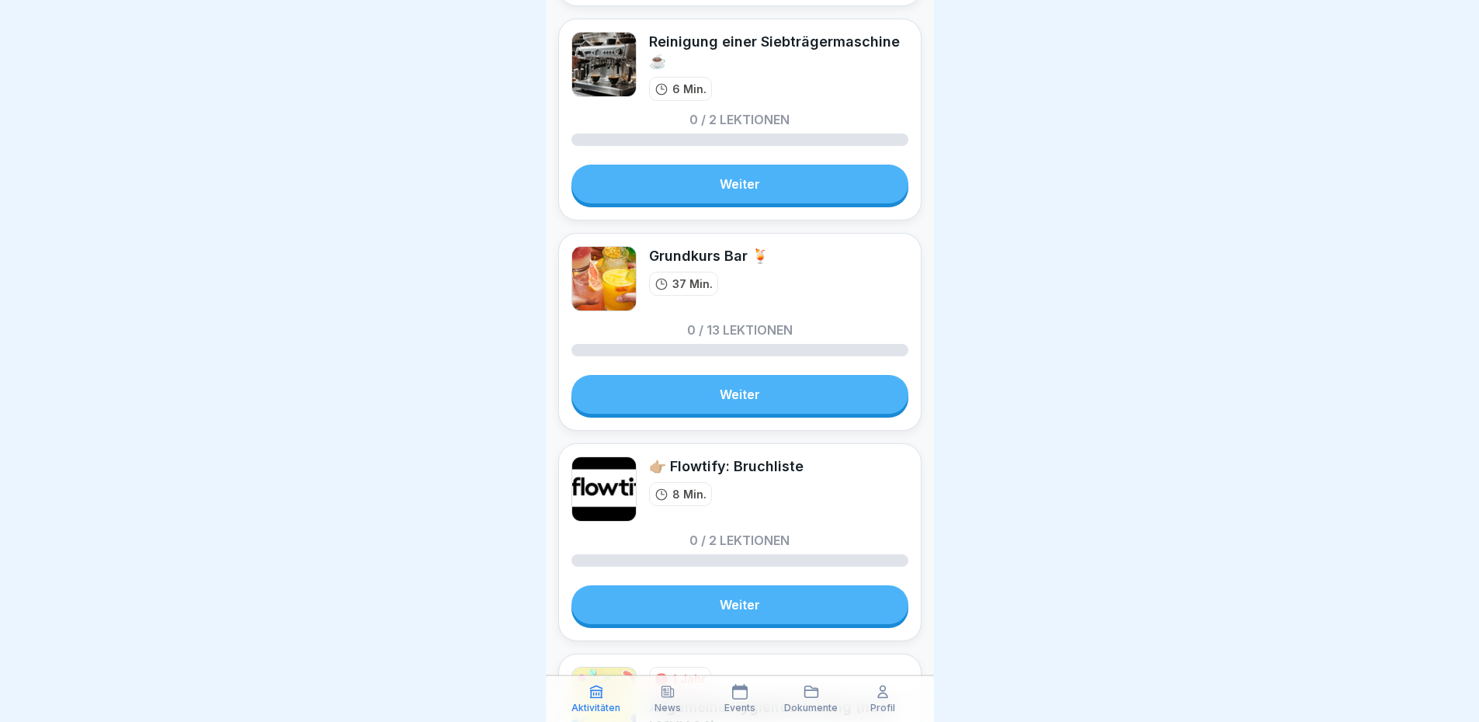
scroll to position [1997, 0]
